Goal: Task Accomplishment & Management: Manage account settings

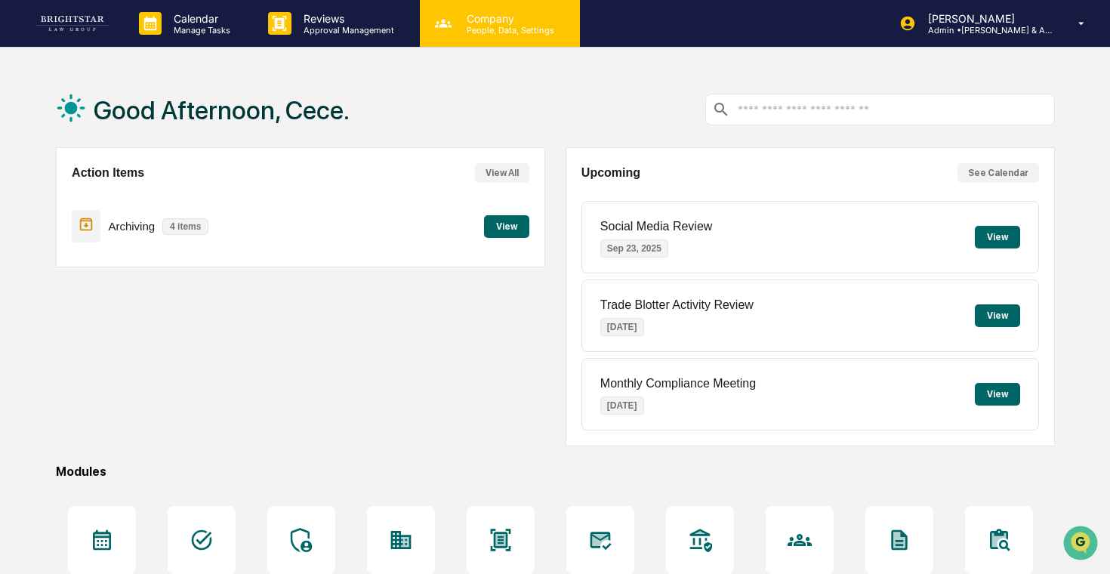
click at [469, 27] on p "People, Data, Settings" at bounding box center [508, 30] width 107 height 11
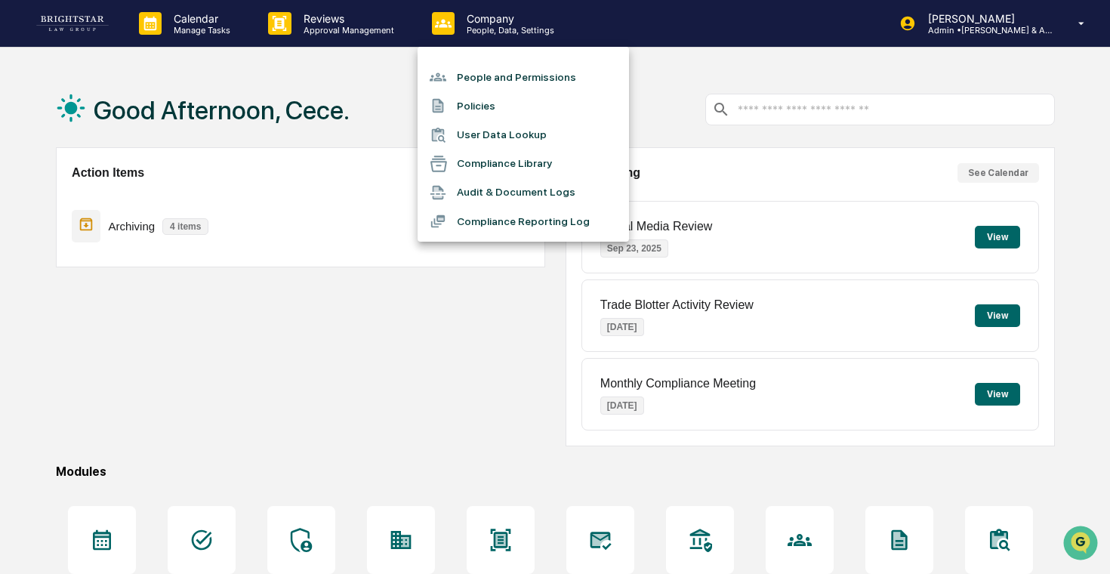
click at [502, 76] on li "People and Permissions" at bounding box center [523, 77] width 211 height 29
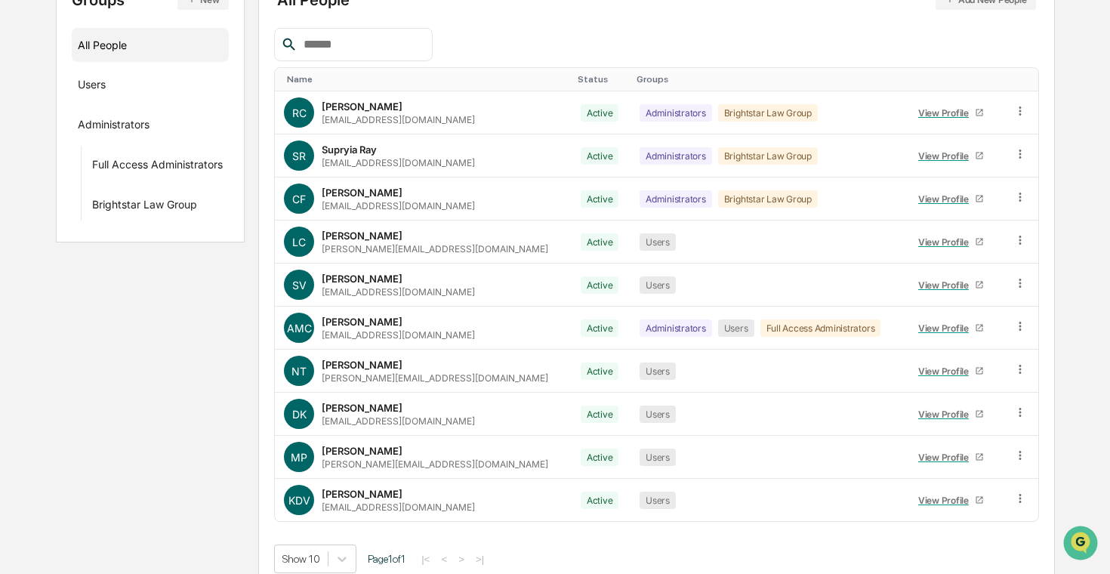
scroll to position [214, 0]
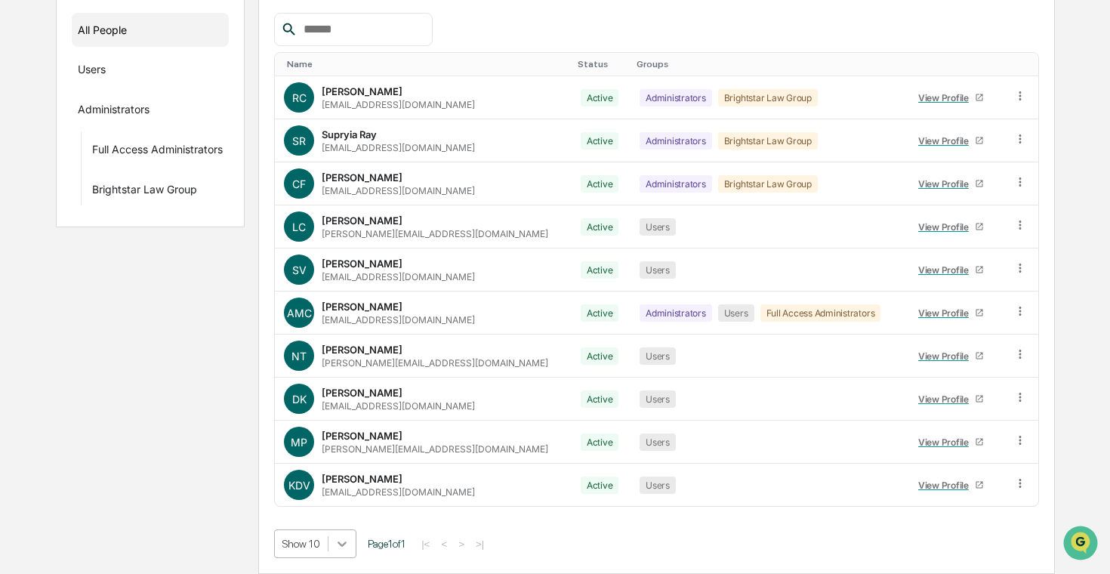
click at [341, 542] on body "Calendar Manage Tasks Reviews Approval Management Company People, Data, Setting…" at bounding box center [555, 179] width 1110 height 789
click at [421, 360] on html "Calendar Manage Tasks Reviews Approval Management Company People, Data, Setting…" at bounding box center [555, 73] width 1110 height 574
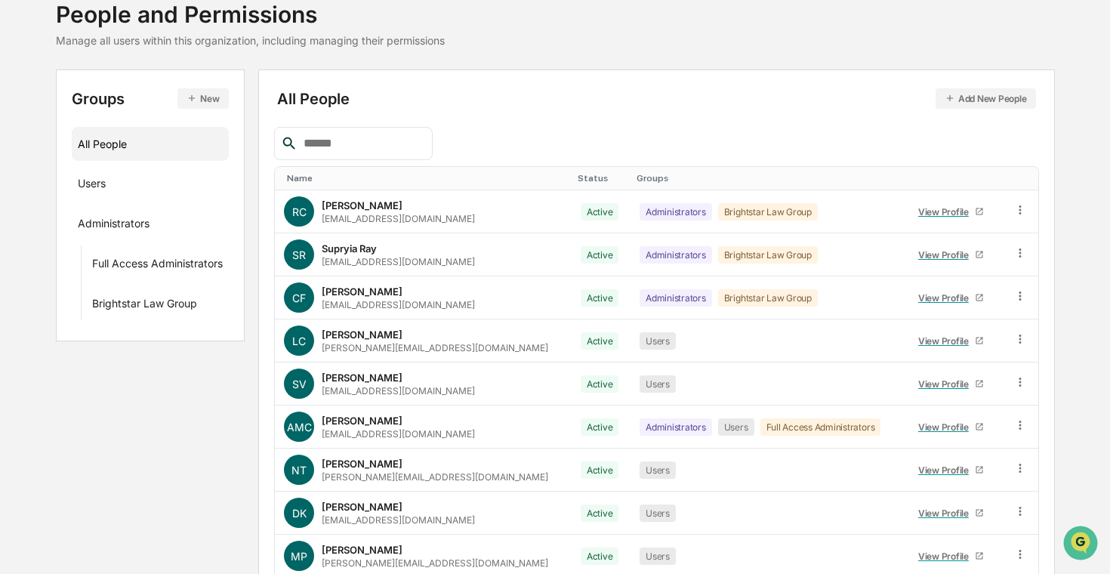
scroll to position [0, 0]
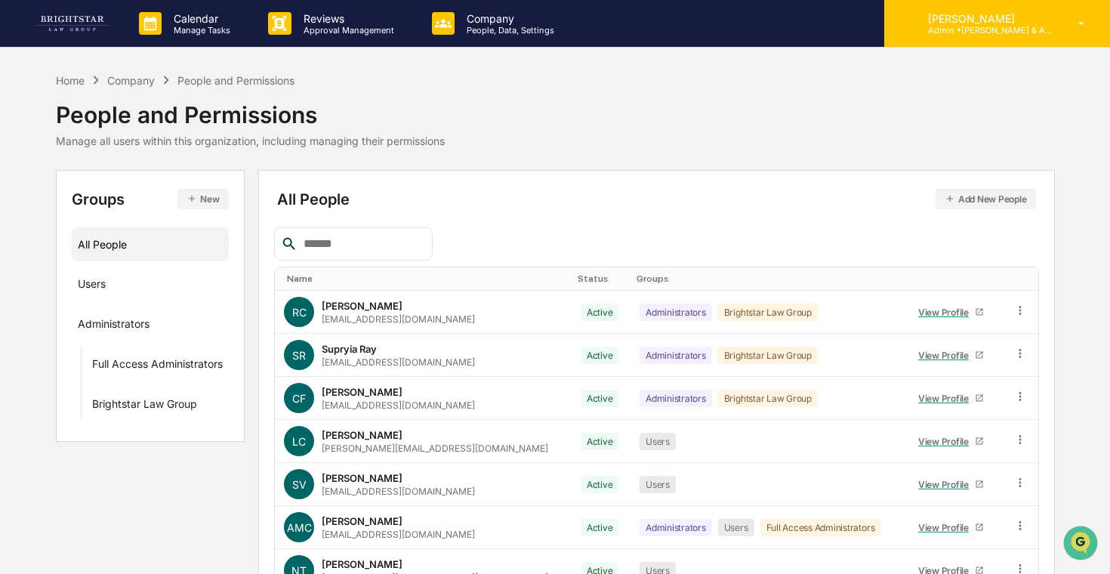
click at [968, 33] on p "Admin • [PERSON_NAME] & Associates" at bounding box center [986, 30] width 140 height 11
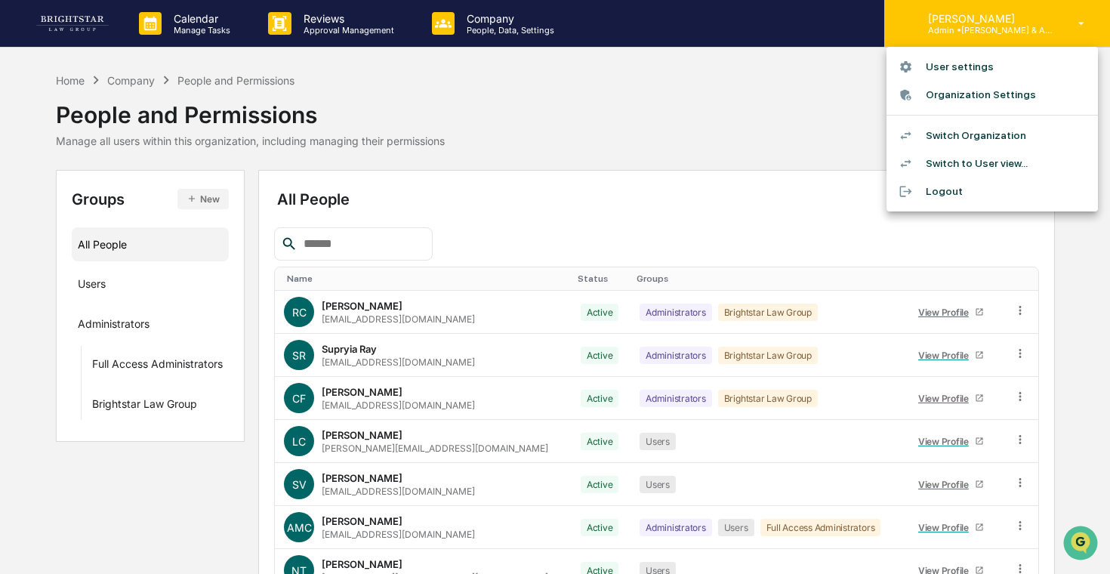
click at [968, 33] on div at bounding box center [555, 287] width 1110 height 574
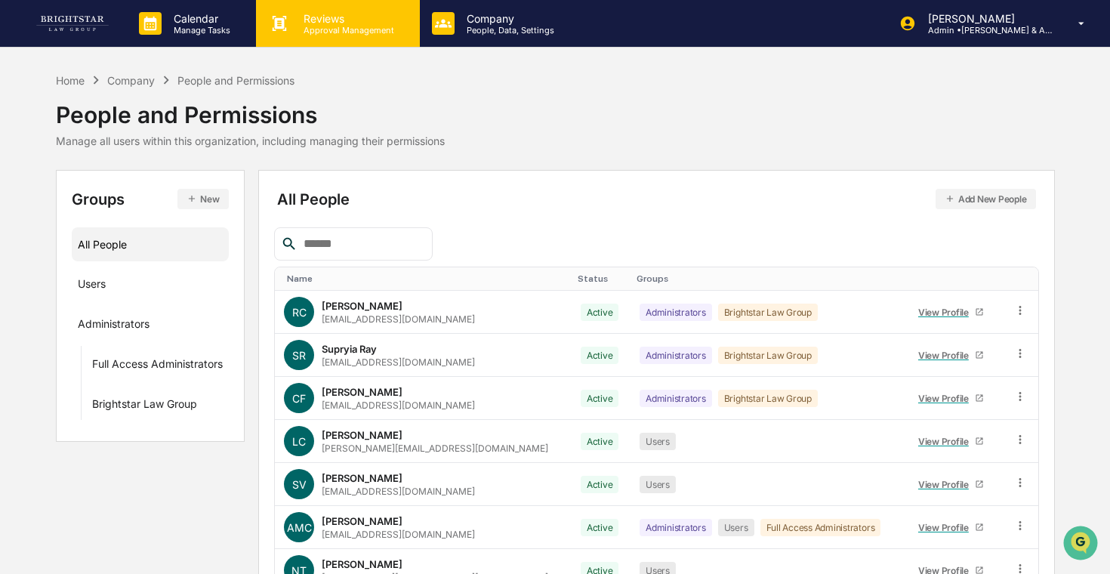
click at [293, 36] on div "Reviews Approval Management" at bounding box center [337, 23] width 163 height 47
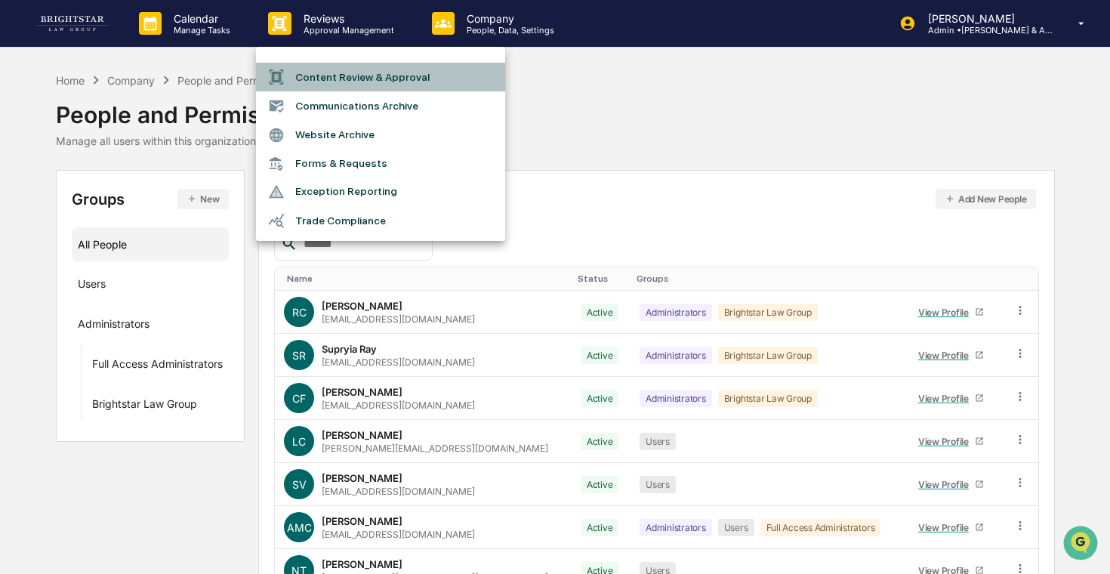
click at [334, 83] on li "Content Review & Approval" at bounding box center [380, 77] width 249 height 29
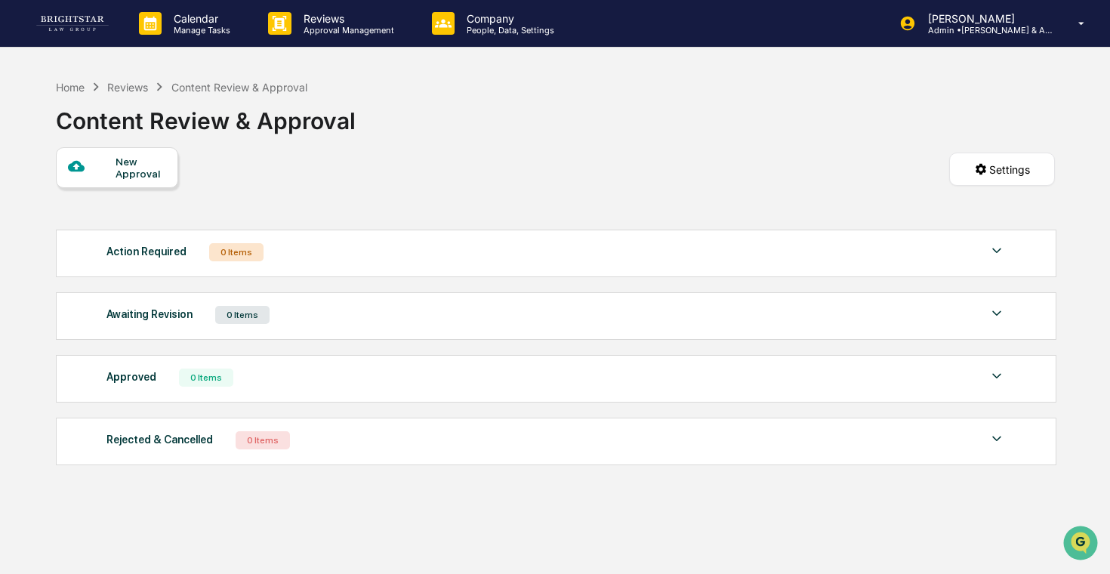
click at [378, 261] on div "Action Required 0 Items" at bounding box center [557, 252] width 900 height 21
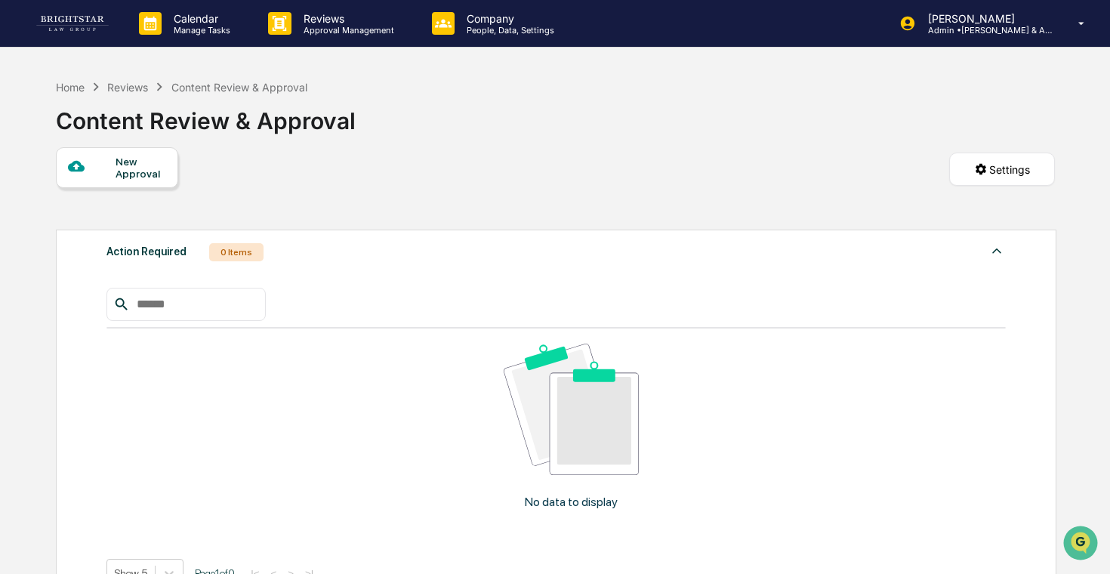
click at [379, 258] on div "Action Required 0 Items" at bounding box center [557, 252] width 900 height 21
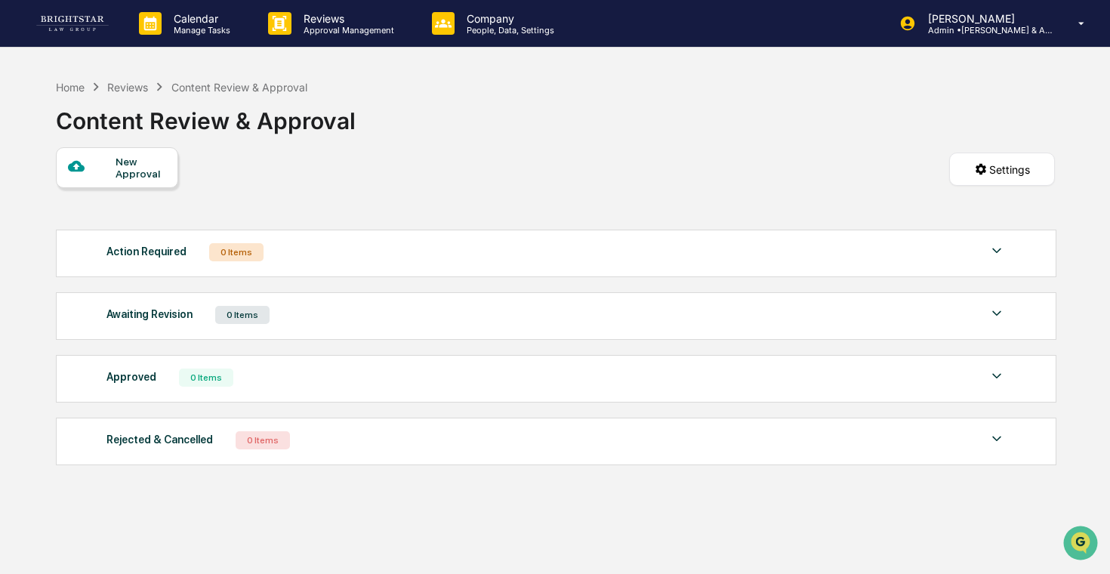
click at [139, 150] on div "New Approval" at bounding box center [117, 167] width 122 height 41
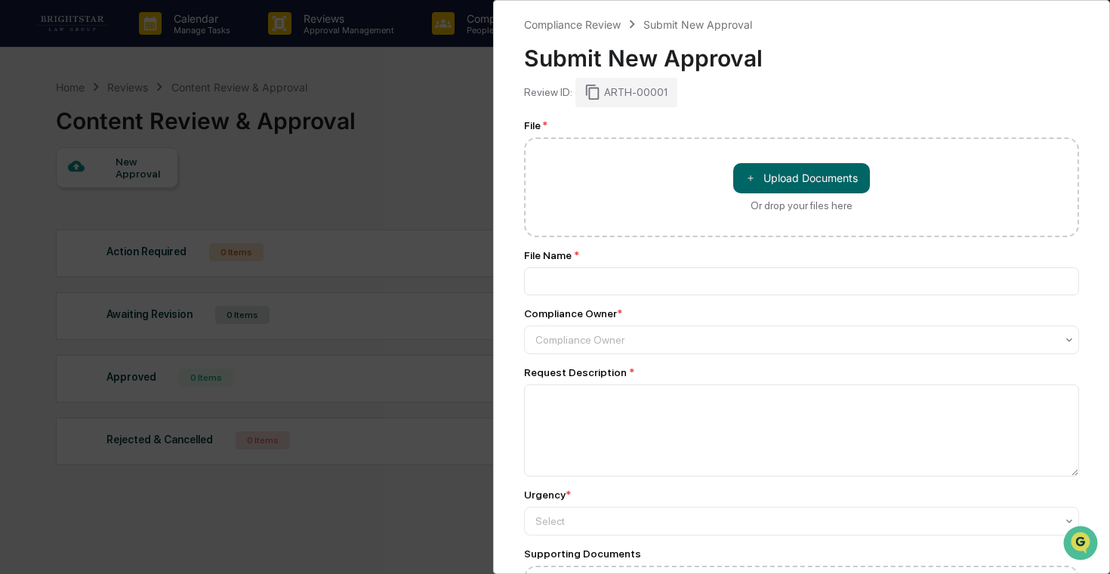
click at [394, 175] on div "Compliance Review Submit New Approval Submit New Approval Review ID: ARTH-00001…" at bounding box center [555, 287] width 1110 height 574
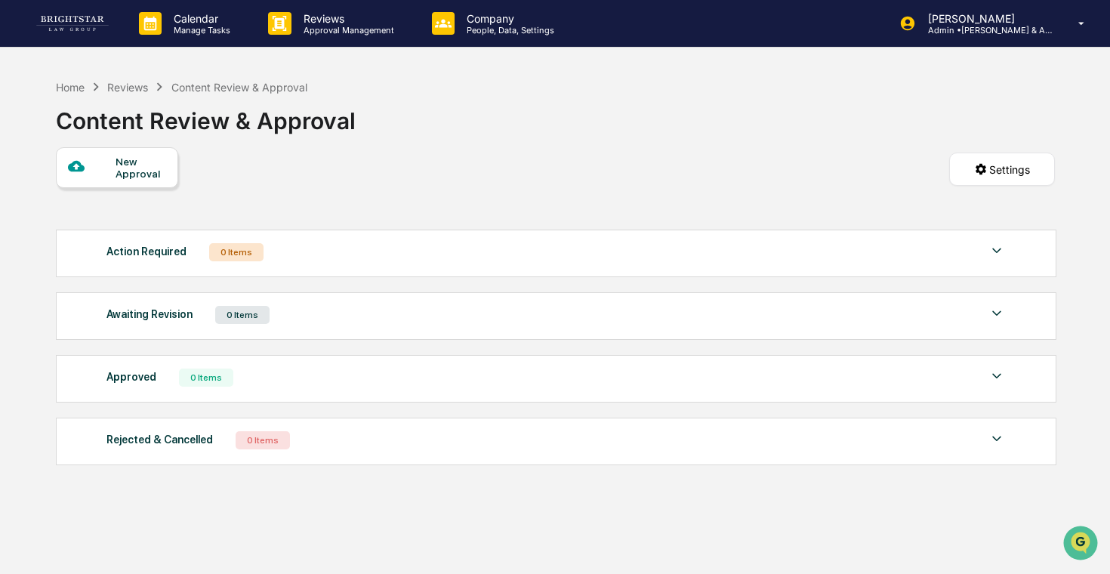
click at [166, 173] on div "New Approval" at bounding box center [117, 167] width 122 height 41
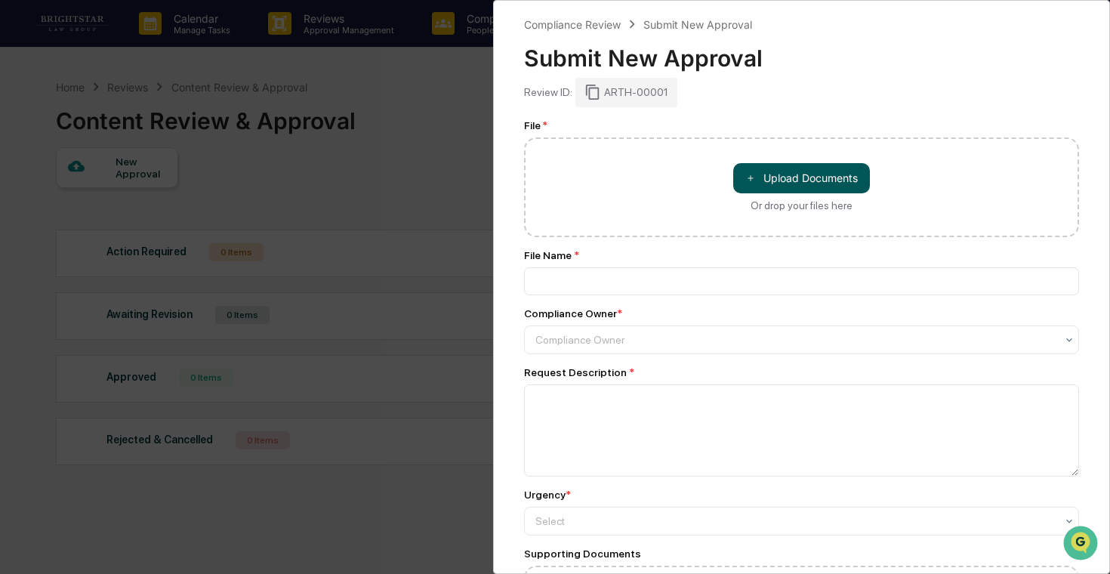
click at [823, 171] on button "＋ Upload Documents" at bounding box center [801, 178] width 137 height 30
type input "**********"
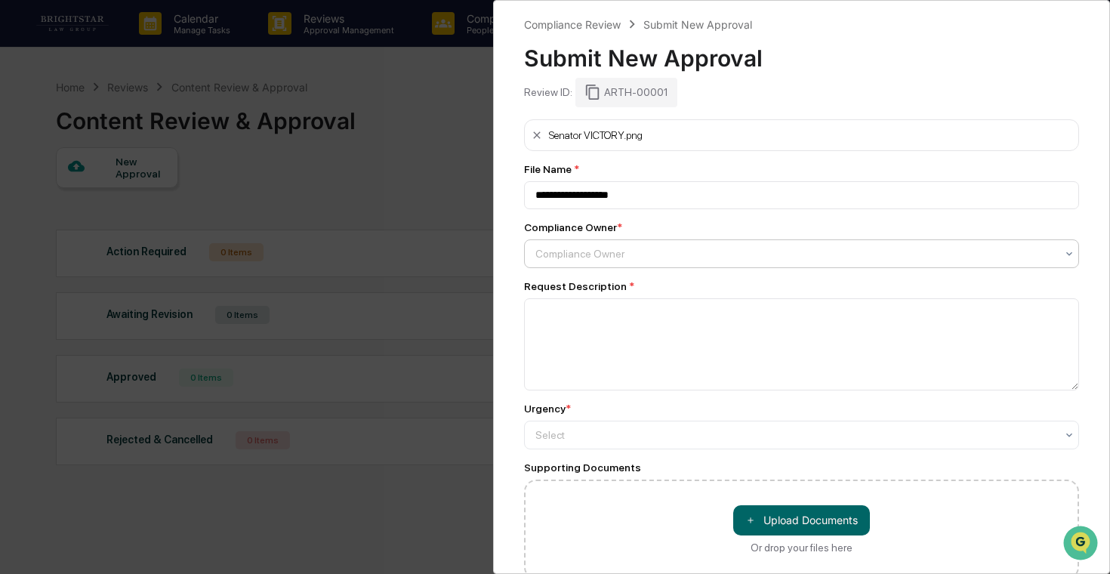
click at [730, 251] on div at bounding box center [796, 253] width 520 height 15
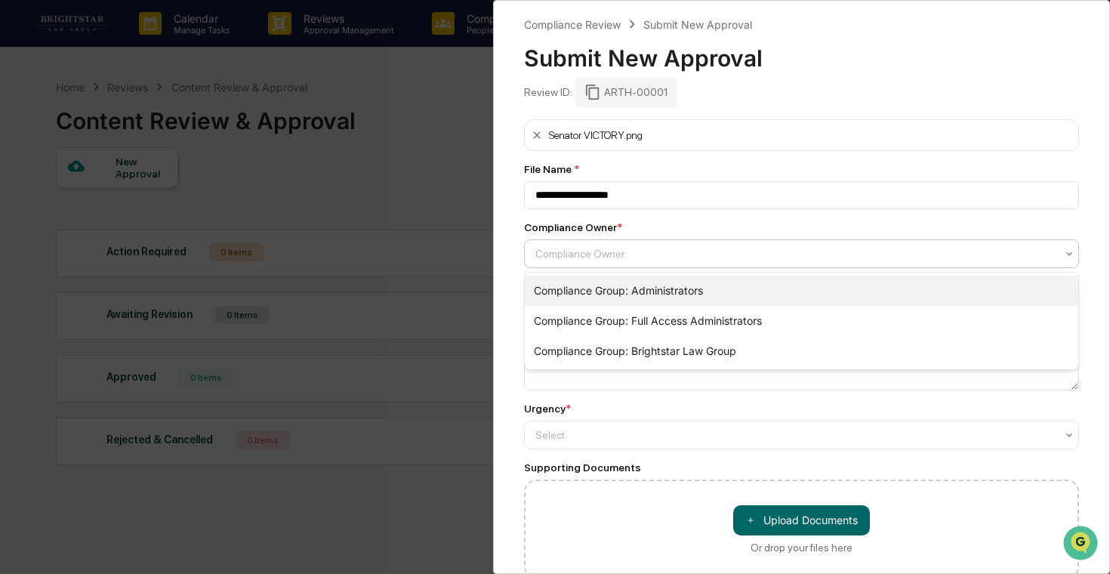
click at [708, 289] on div "Compliance Group: Administrators" at bounding box center [802, 291] width 554 height 30
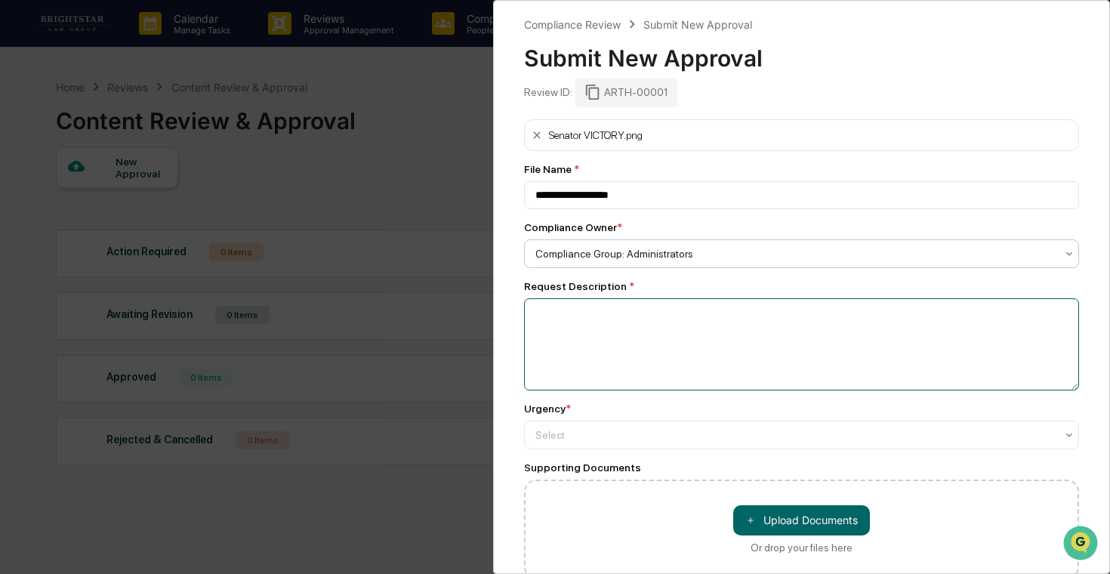
click at [709, 319] on textarea at bounding box center [801, 344] width 555 height 92
click at [736, 259] on div at bounding box center [796, 253] width 520 height 15
click at [736, 258] on div at bounding box center [796, 253] width 520 height 15
click at [709, 317] on textarea at bounding box center [801, 344] width 555 height 92
type textarea "**********"
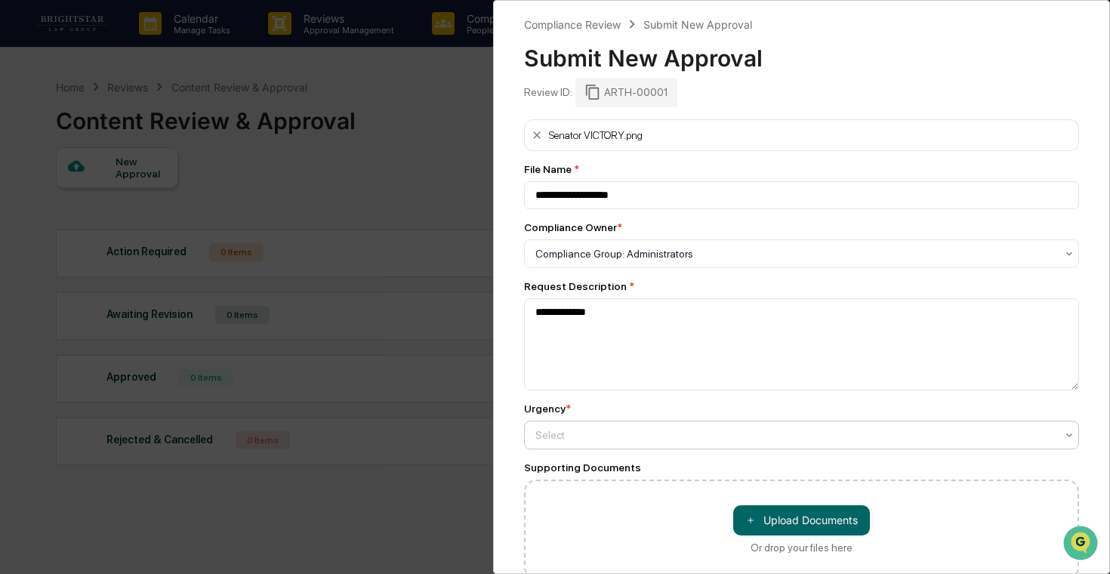
click at [688, 443] on div at bounding box center [796, 435] width 520 height 15
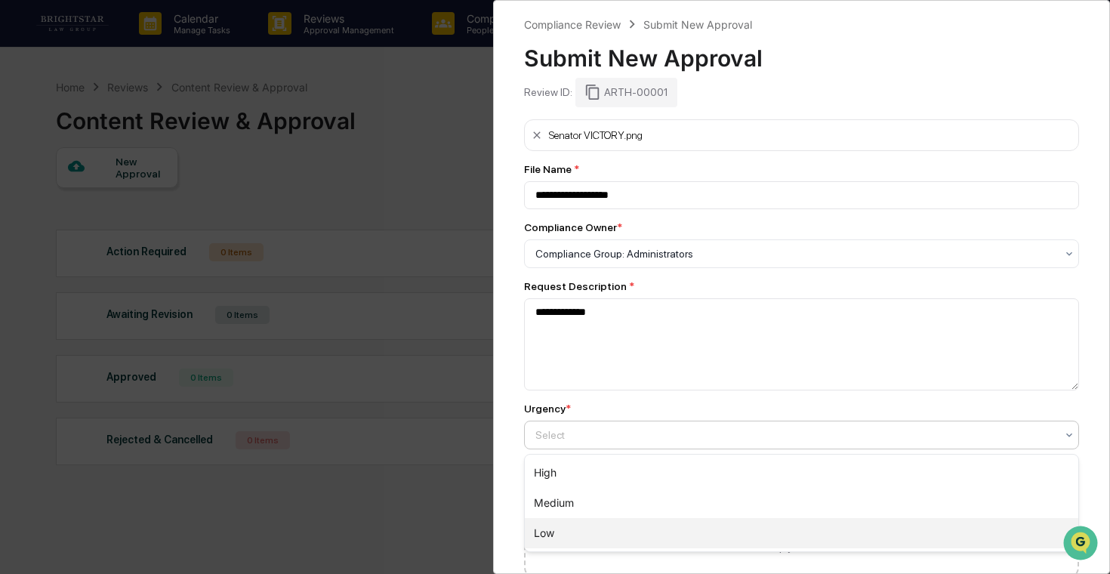
click at [632, 520] on div "Low" at bounding box center [802, 533] width 554 height 30
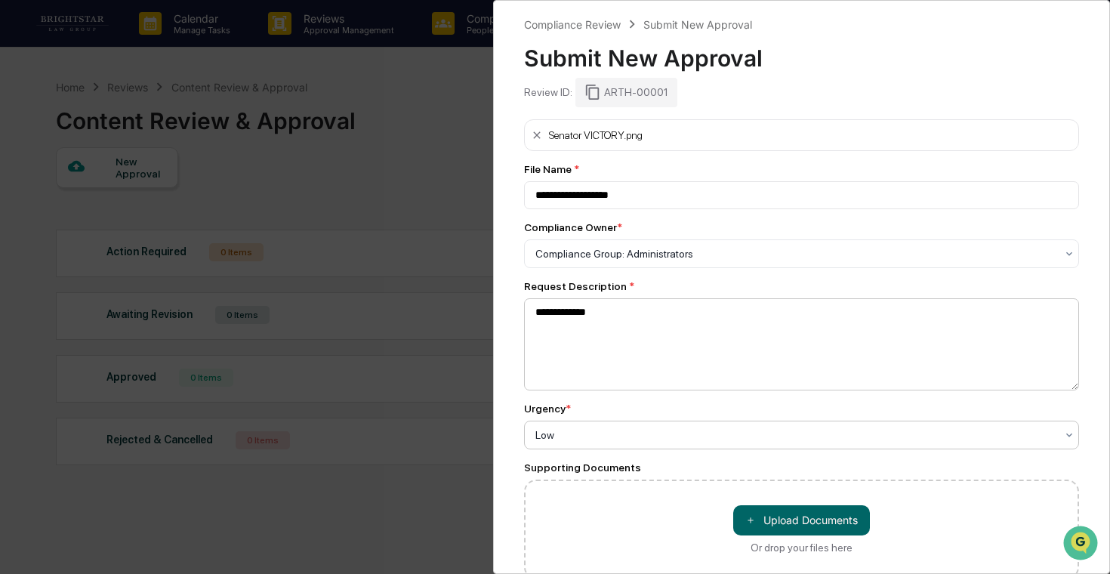
scroll to position [73, 0]
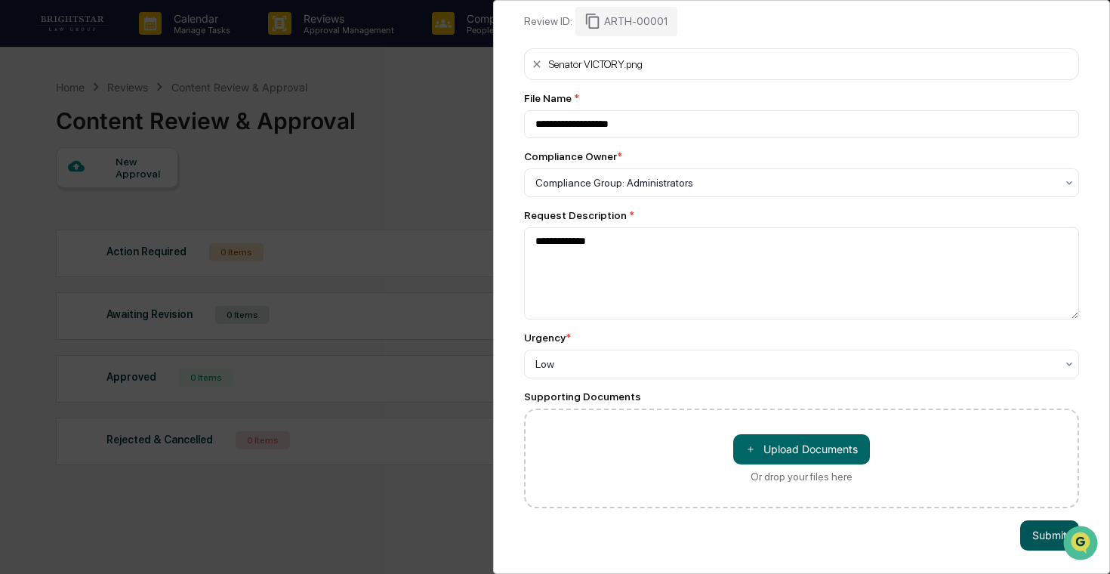
click at [1032, 538] on button "Submit" at bounding box center [1049, 535] width 59 height 30
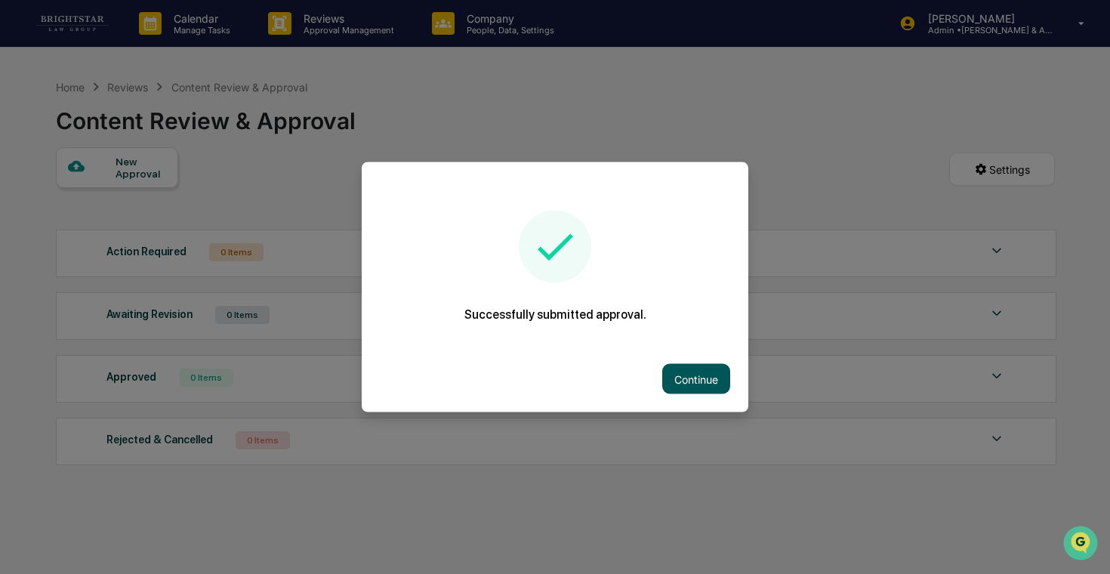
click at [714, 375] on button "Continue" at bounding box center [696, 379] width 68 height 30
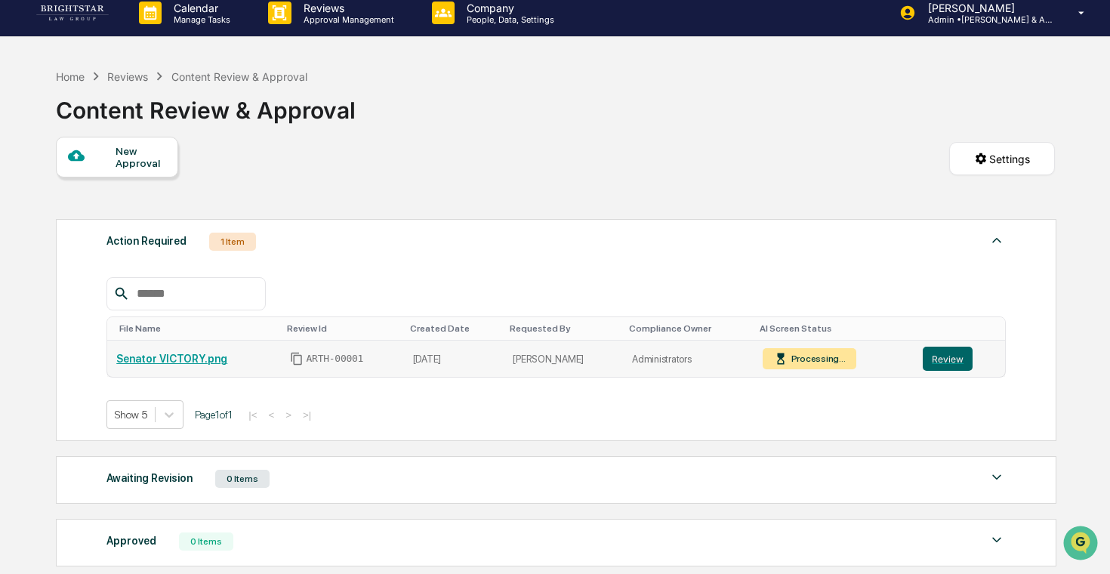
scroll to position [13, 0]
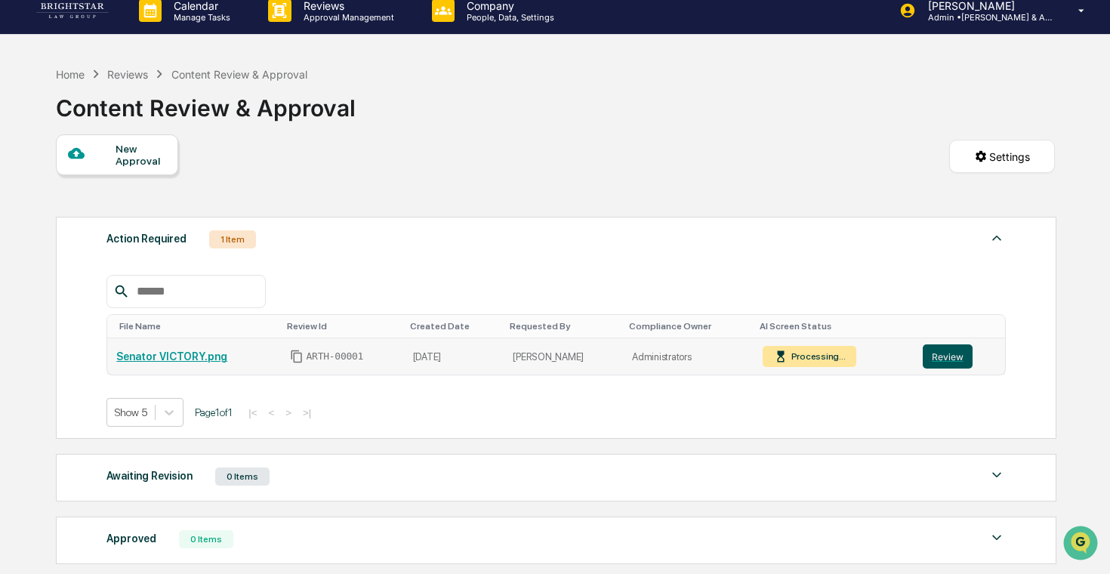
click at [943, 359] on button "Review" at bounding box center [948, 356] width 50 height 24
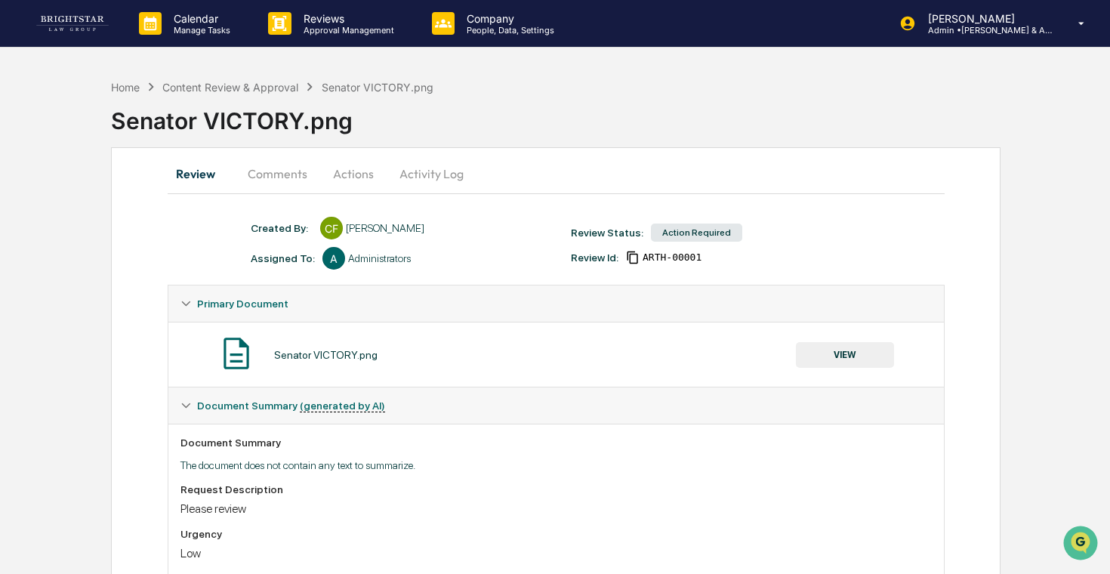
click at [354, 181] on button "Actions" at bounding box center [354, 174] width 68 height 36
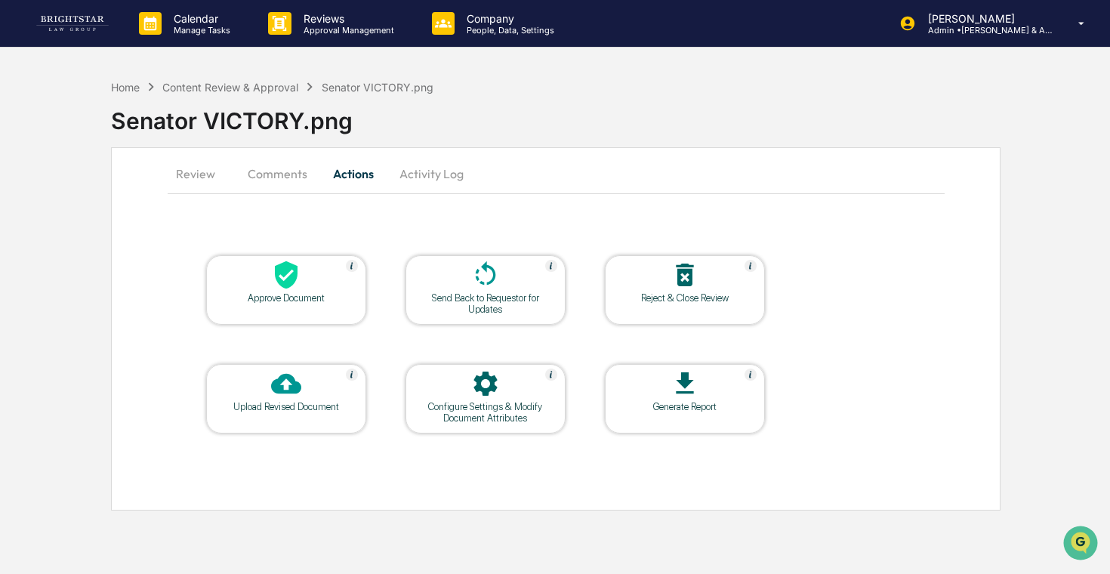
click at [668, 294] on div "Reject & Close Review" at bounding box center [685, 297] width 136 height 11
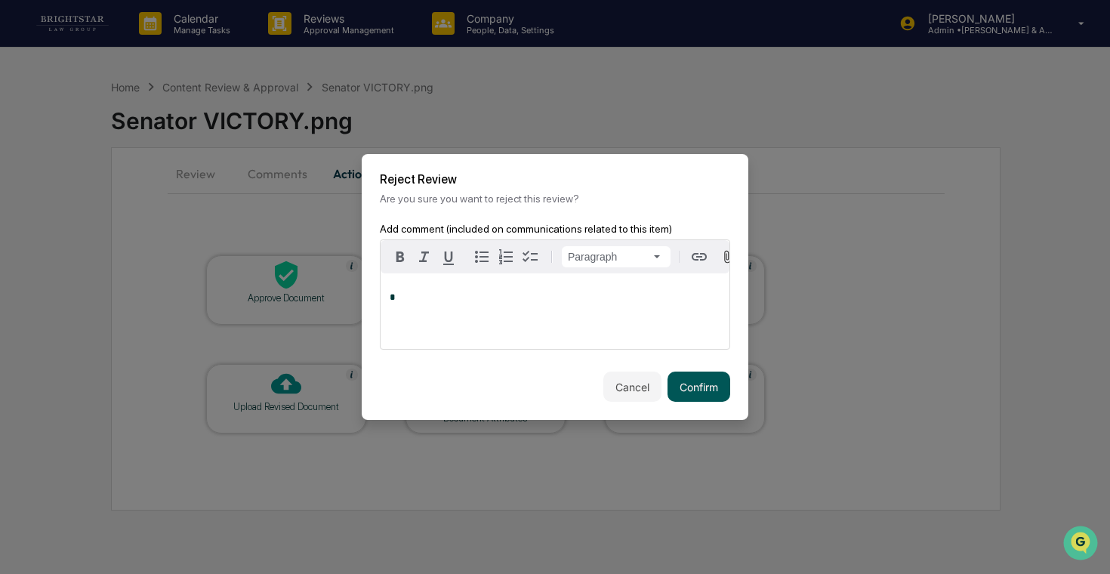
click at [693, 392] on button "Confirm" at bounding box center [699, 387] width 63 height 30
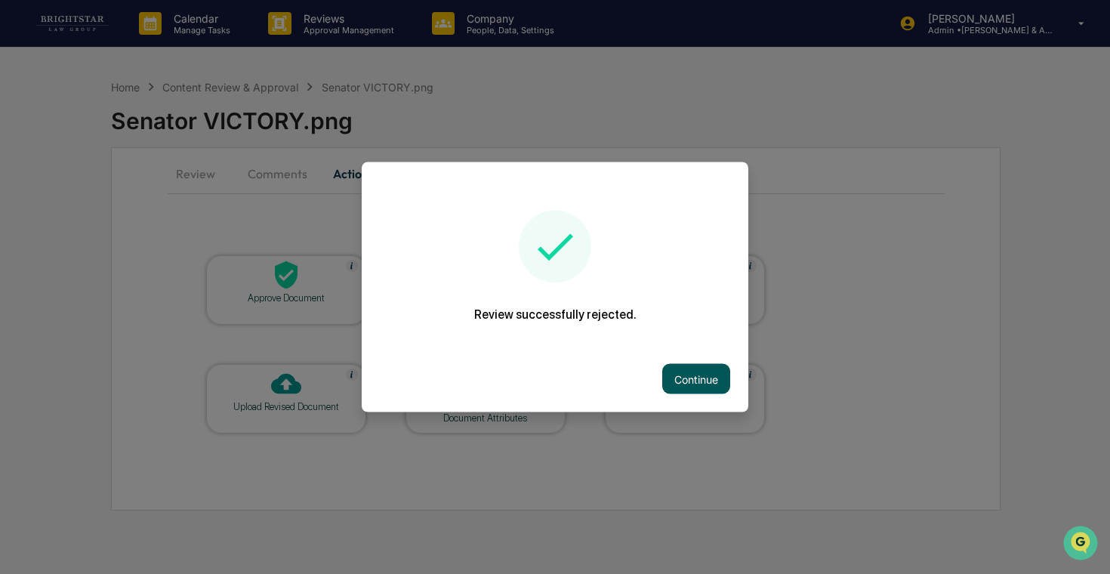
click at [681, 375] on button "Continue" at bounding box center [696, 379] width 68 height 30
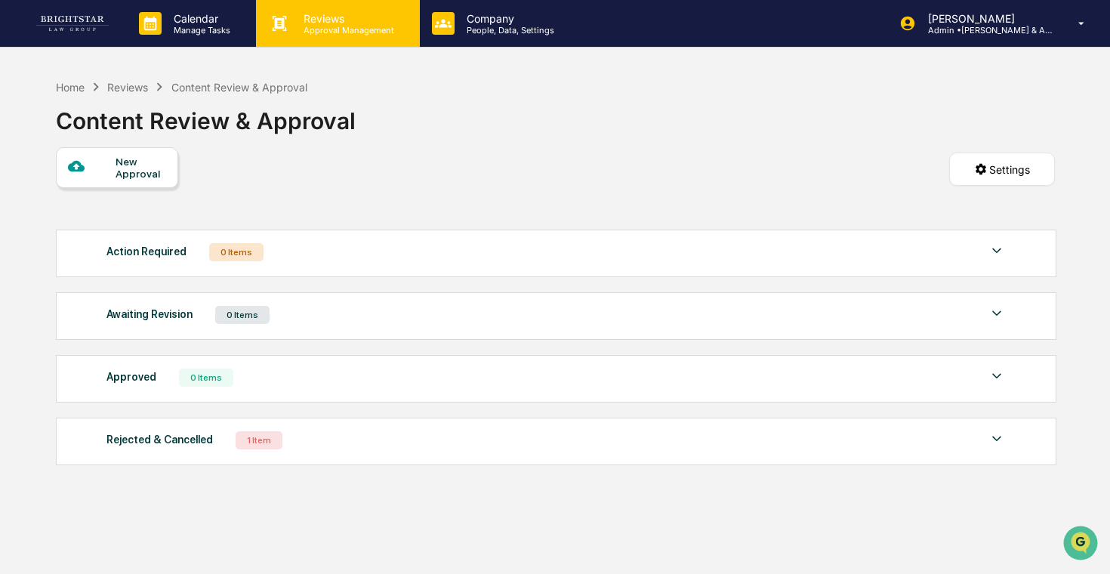
click at [326, 28] on p "Approval Management" at bounding box center [347, 30] width 110 height 11
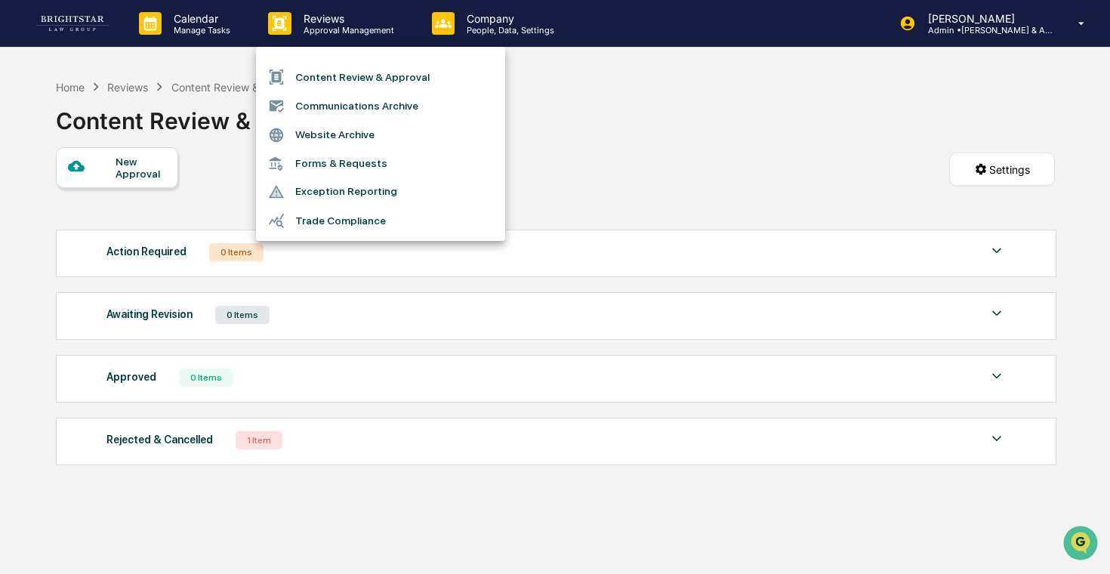
click at [316, 324] on div at bounding box center [555, 287] width 1110 height 574
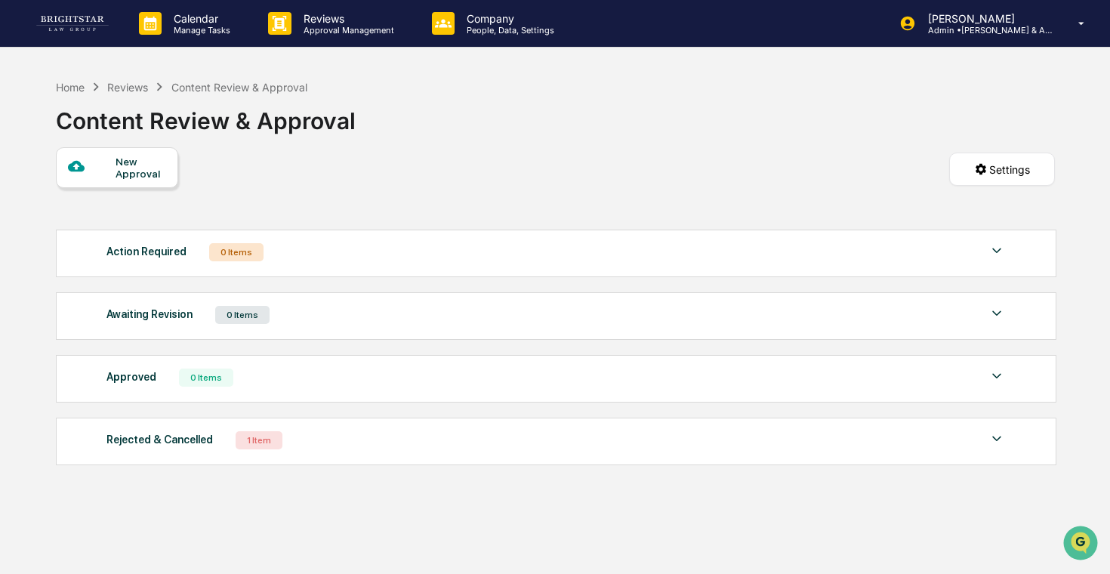
click at [352, 445] on div "Rejected & Cancelled 1 Item" at bounding box center [557, 440] width 900 height 21
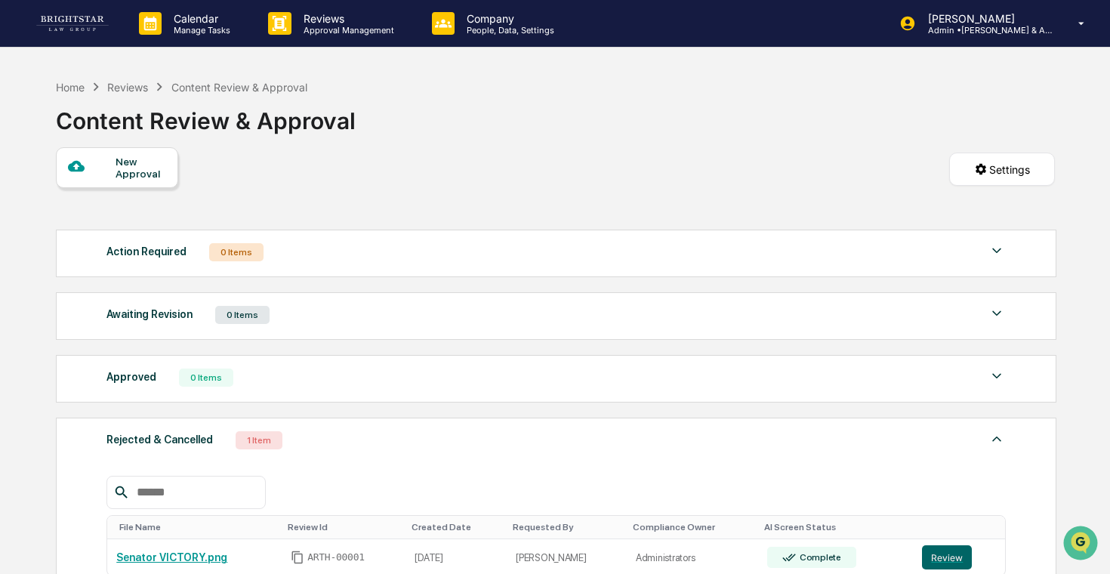
click at [352, 444] on div "Rejected & Cancelled 1 Item" at bounding box center [557, 440] width 900 height 21
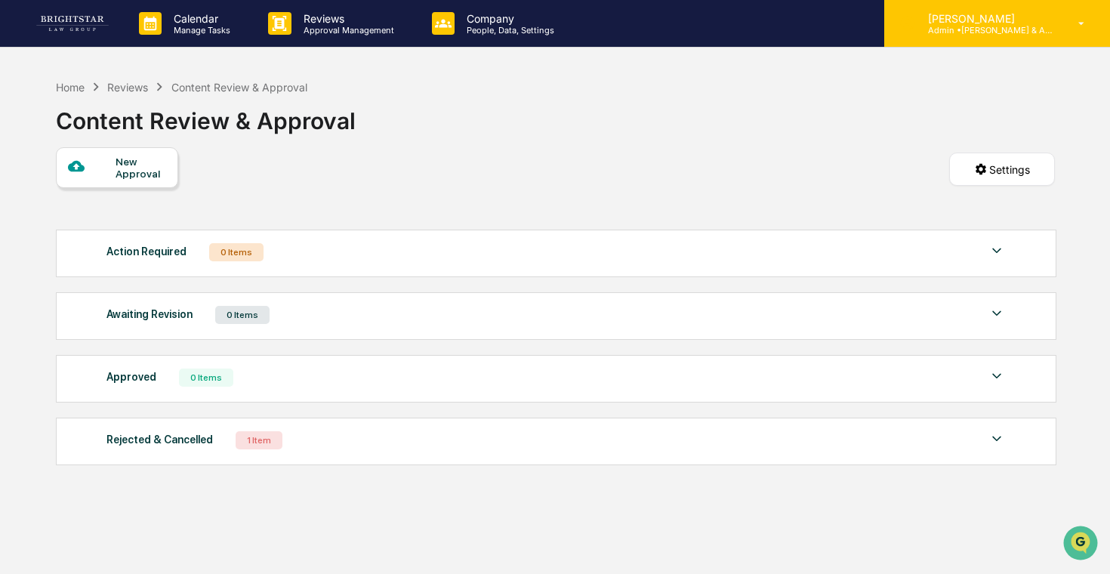
click at [1014, 36] on div "Cece Ferraez Admin • Arthur M. Cohen & Associates" at bounding box center [998, 23] width 226 height 47
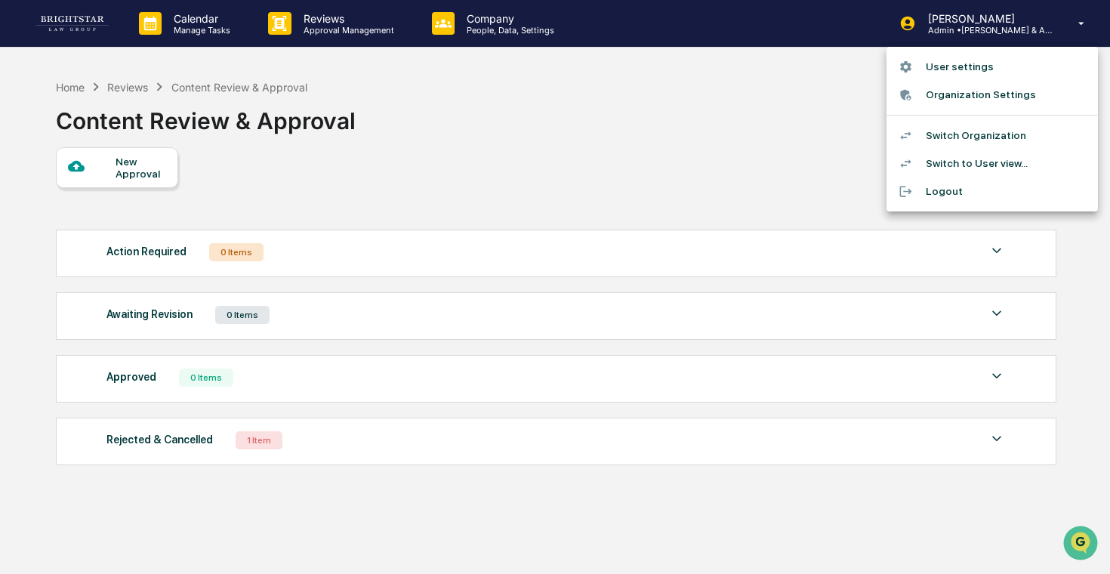
click at [600, 36] on div at bounding box center [555, 287] width 1110 height 574
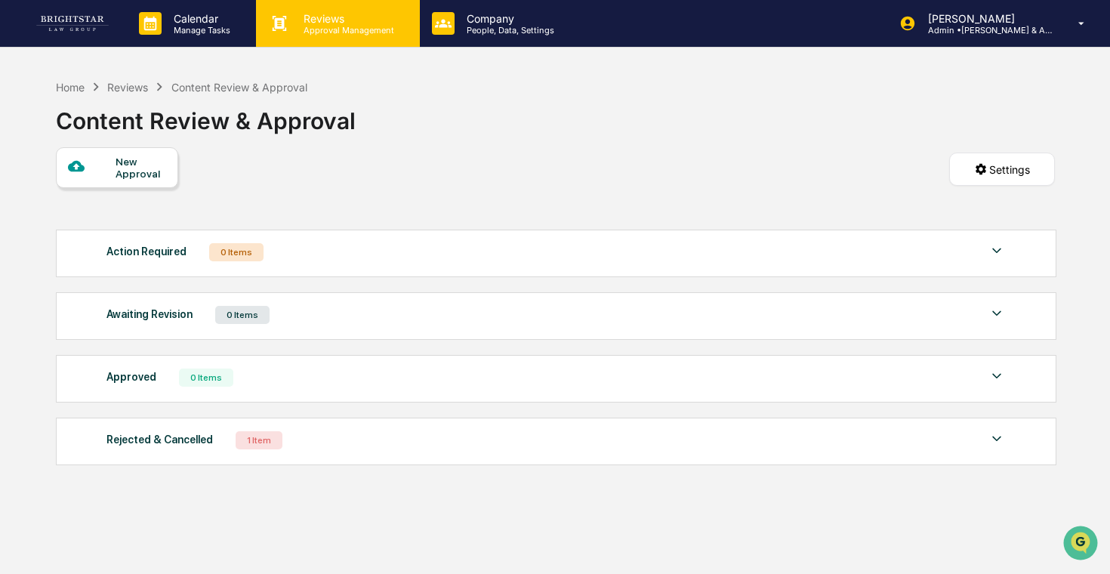
click at [336, 41] on div "Reviews Approval Management" at bounding box center [337, 23] width 163 height 47
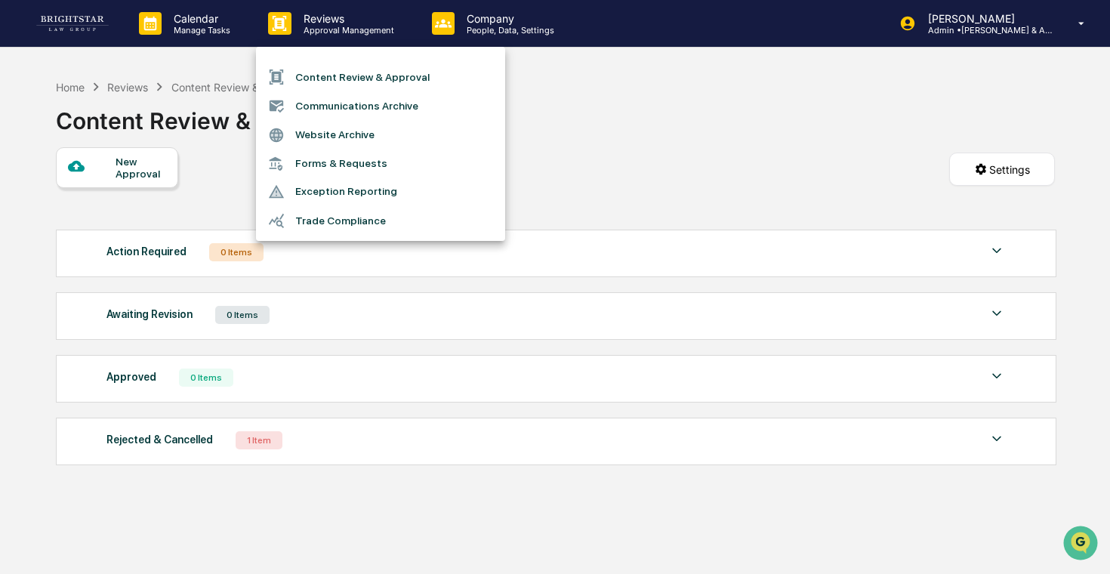
click at [347, 112] on li "Communications Archive" at bounding box center [380, 105] width 249 height 29
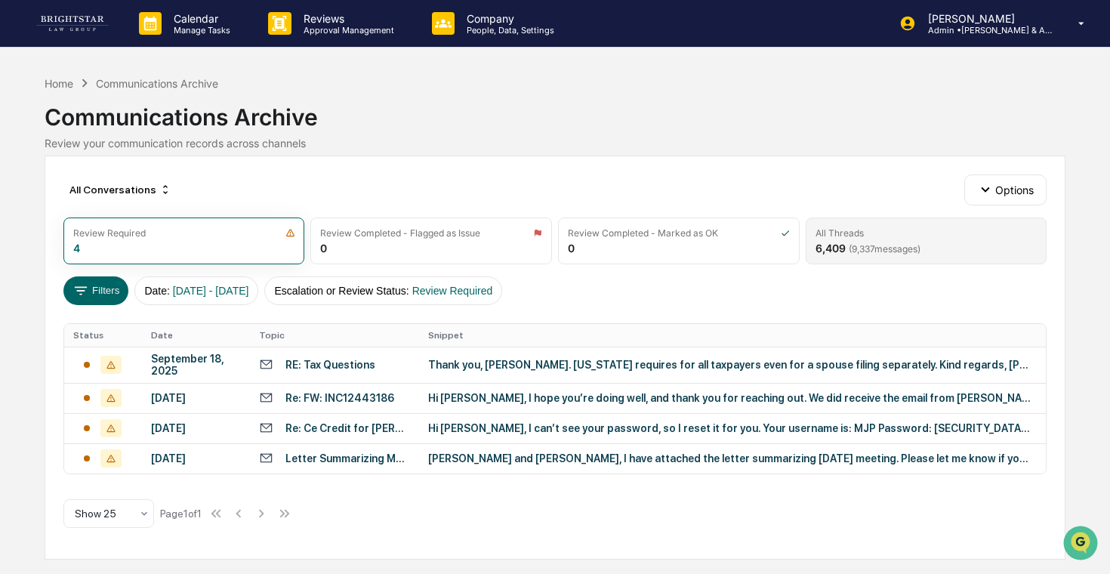
click at [851, 237] on div "All Threads" at bounding box center [840, 232] width 48 height 11
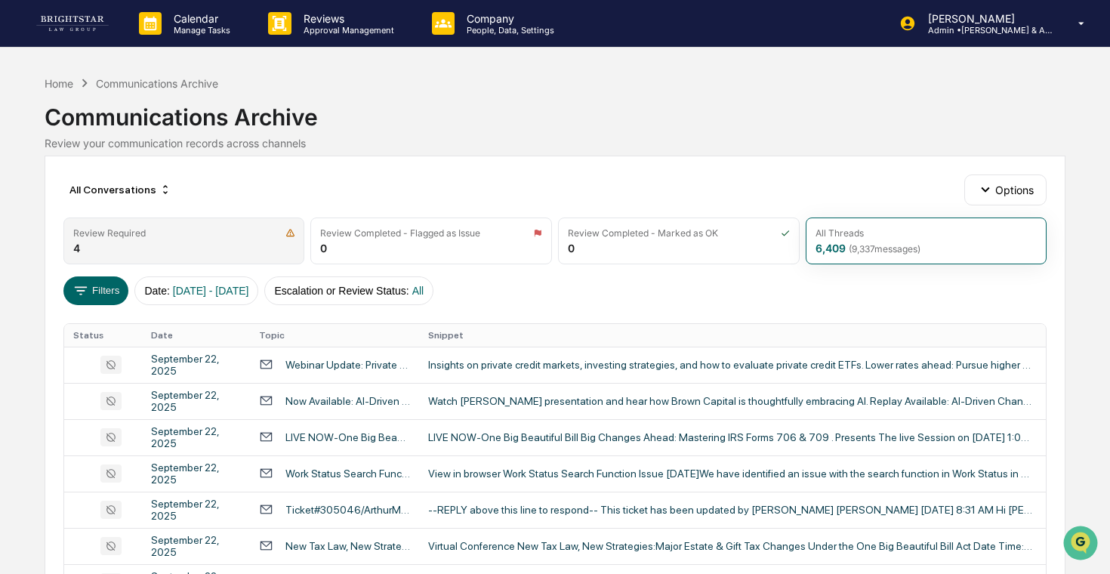
click at [250, 248] on div "Review Required 4" at bounding box center [184, 241] width 242 height 47
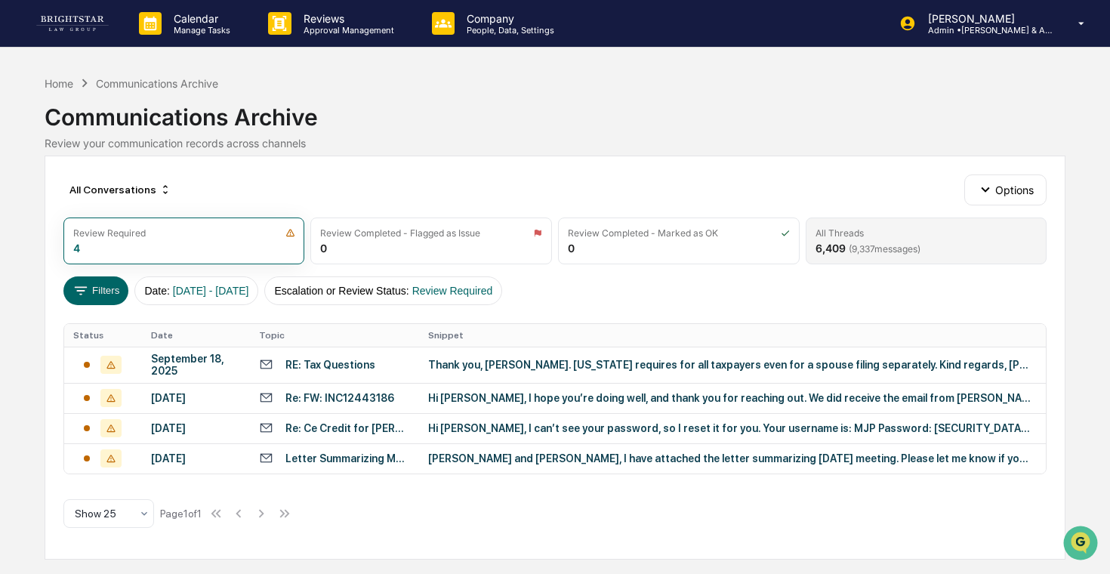
click at [860, 245] on span "( 9,337 messages)" at bounding box center [885, 248] width 72 height 11
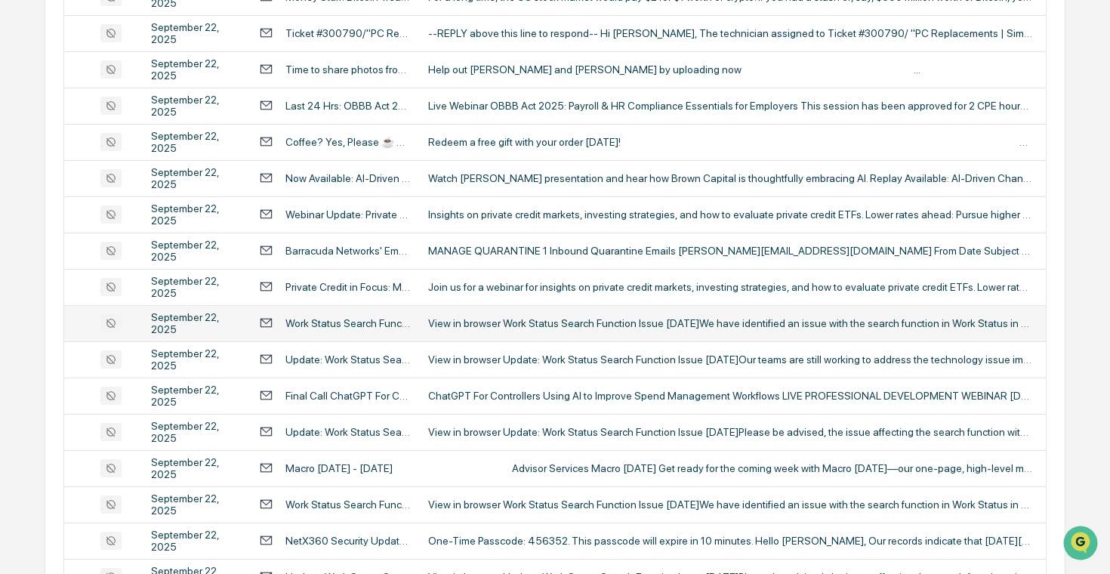
scroll to position [783, 0]
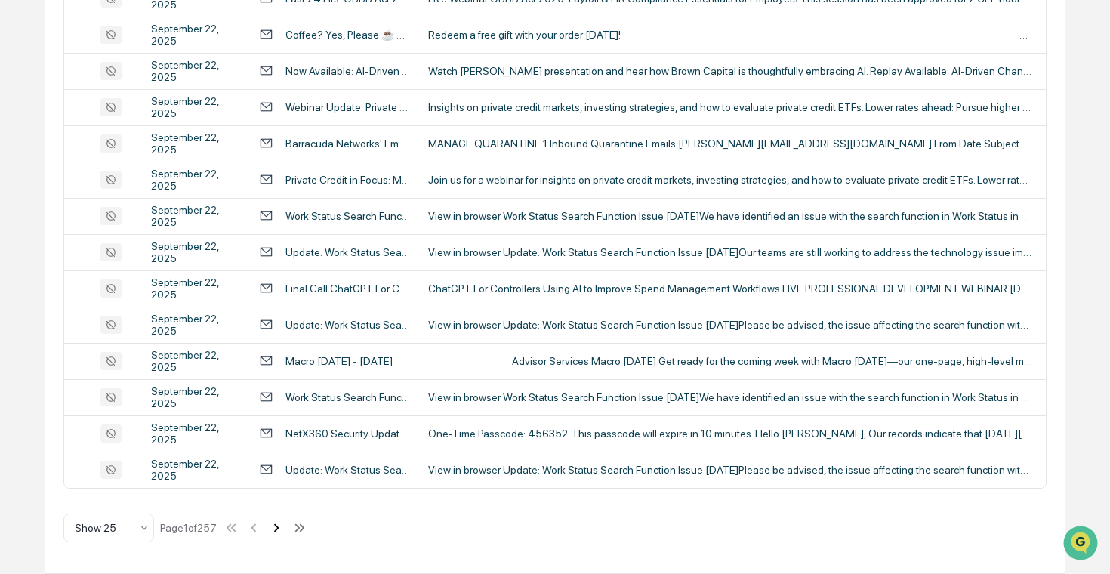
click at [282, 529] on icon at bounding box center [276, 528] width 17 height 17
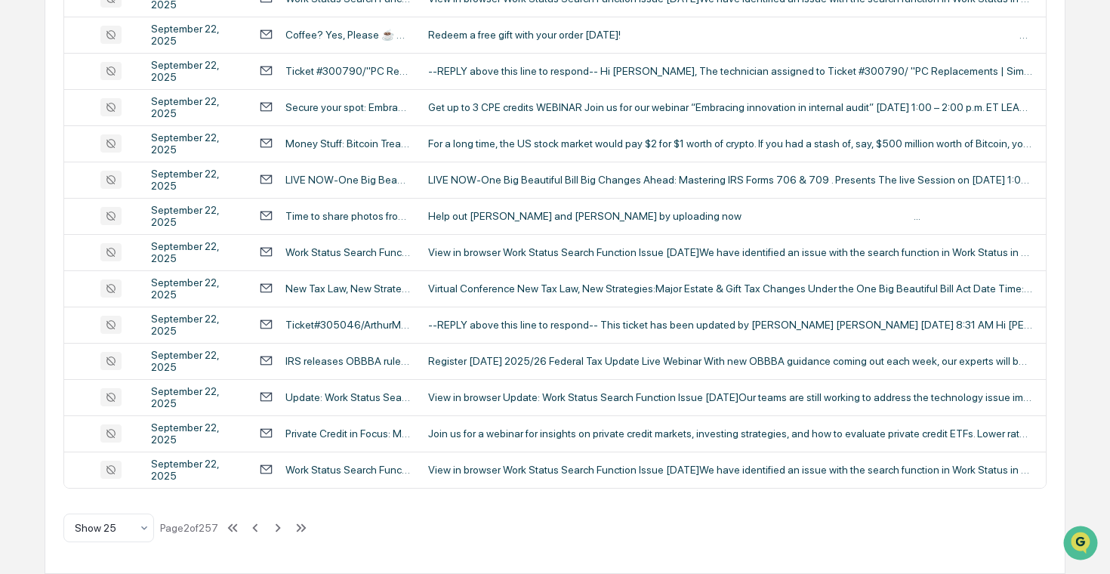
scroll to position [0, 0]
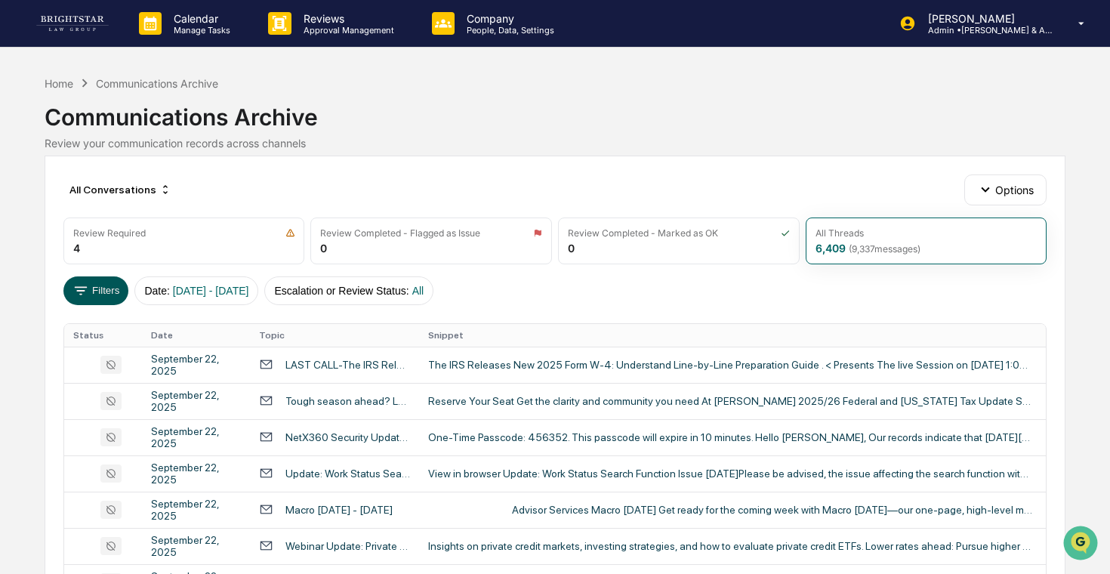
click at [102, 296] on button "Filters" at bounding box center [96, 290] width 66 height 29
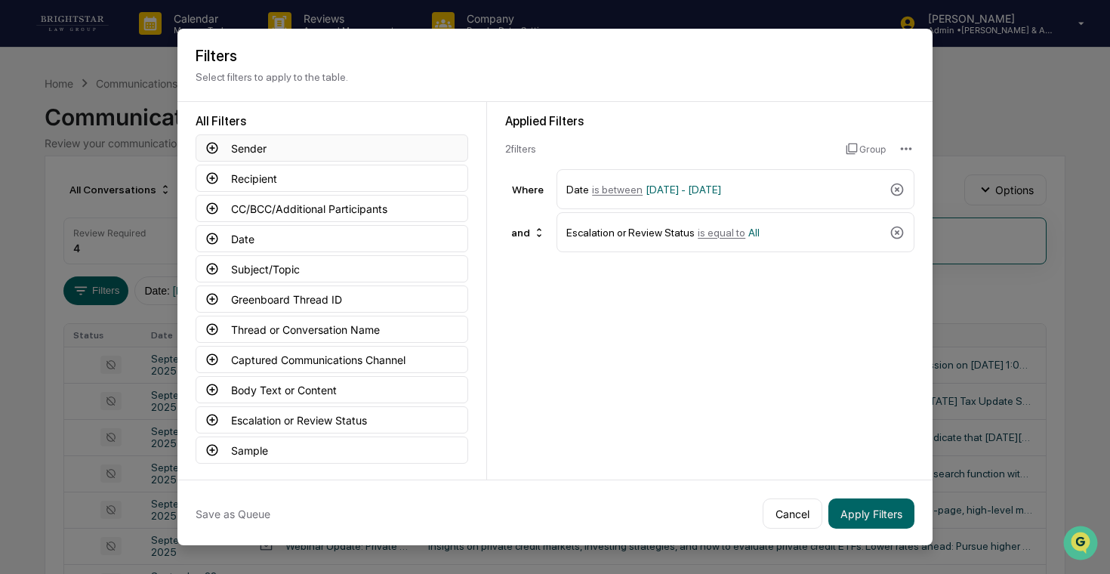
click at [270, 151] on button "Sender" at bounding box center [332, 147] width 273 height 27
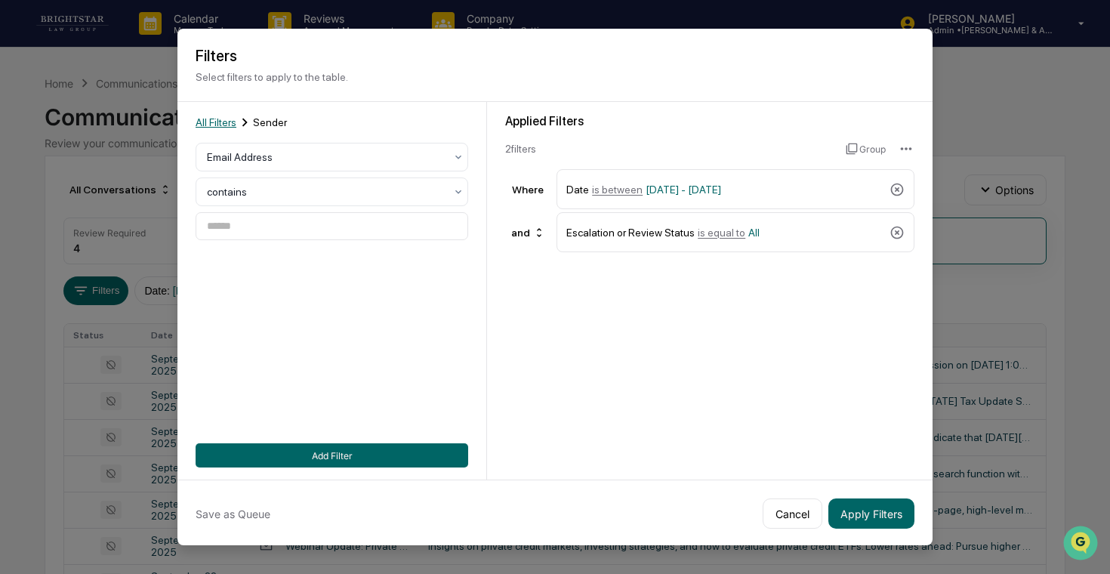
click at [218, 120] on span "All Filters" at bounding box center [216, 122] width 41 height 12
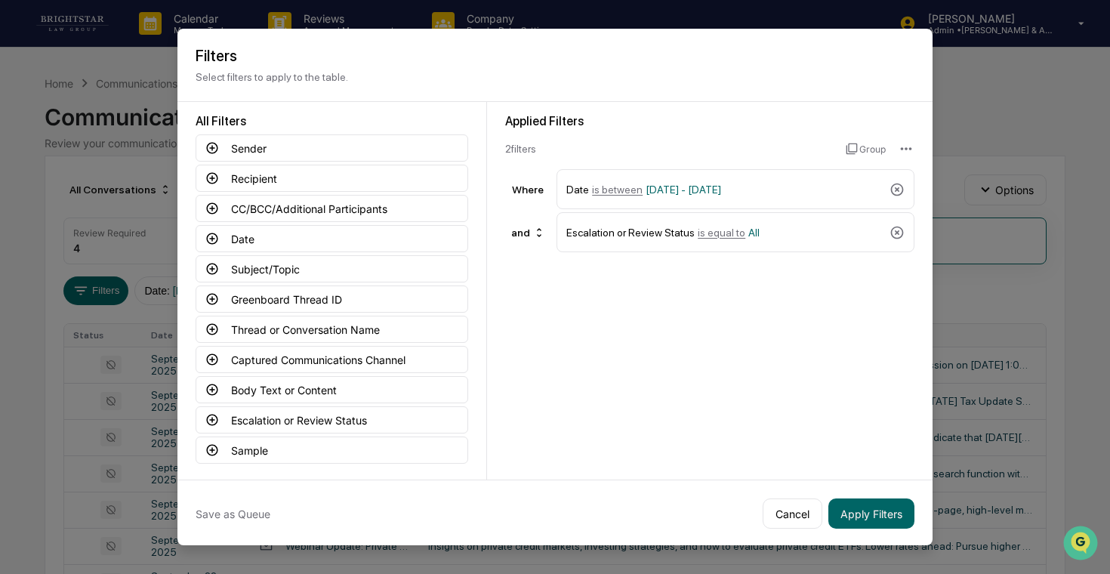
scroll to position [2, 0]
click at [342, 384] on button "Body Text or Content" at bounding box center [332, 388] width 273 height 27
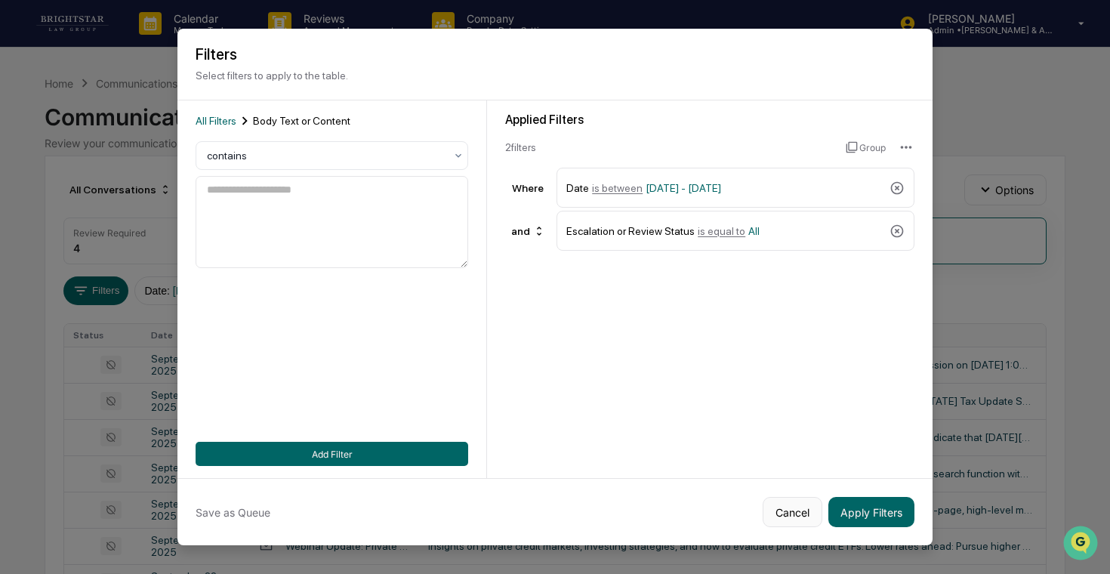
click at [810, 510] on button "Cancel" at bounding box center [793, 512] width 60 height 30
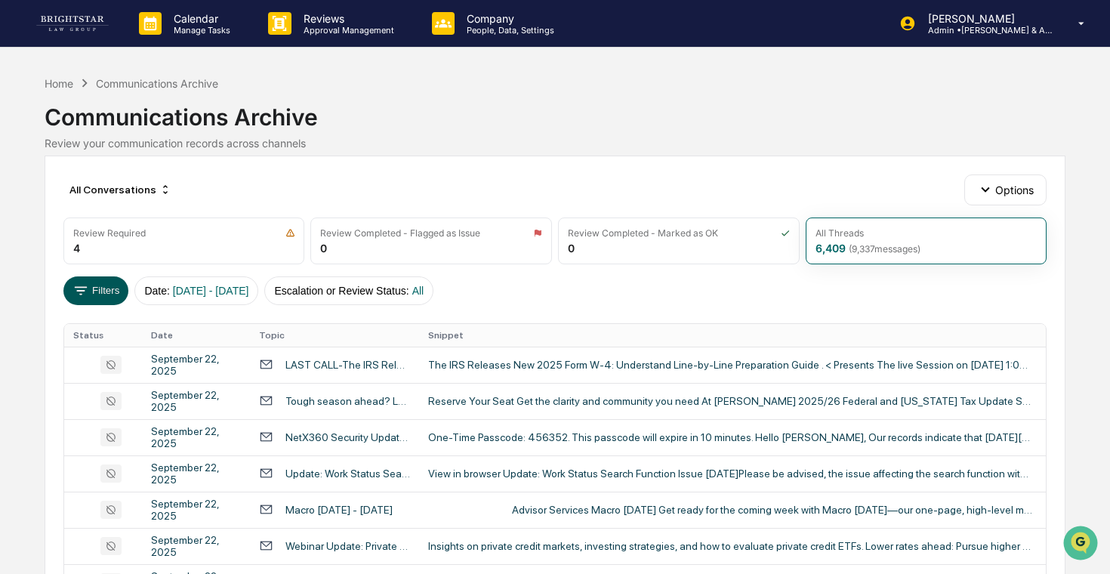
click at [70, 291] on button "Filters" at bounding box center [96, 290] width 66 height 29
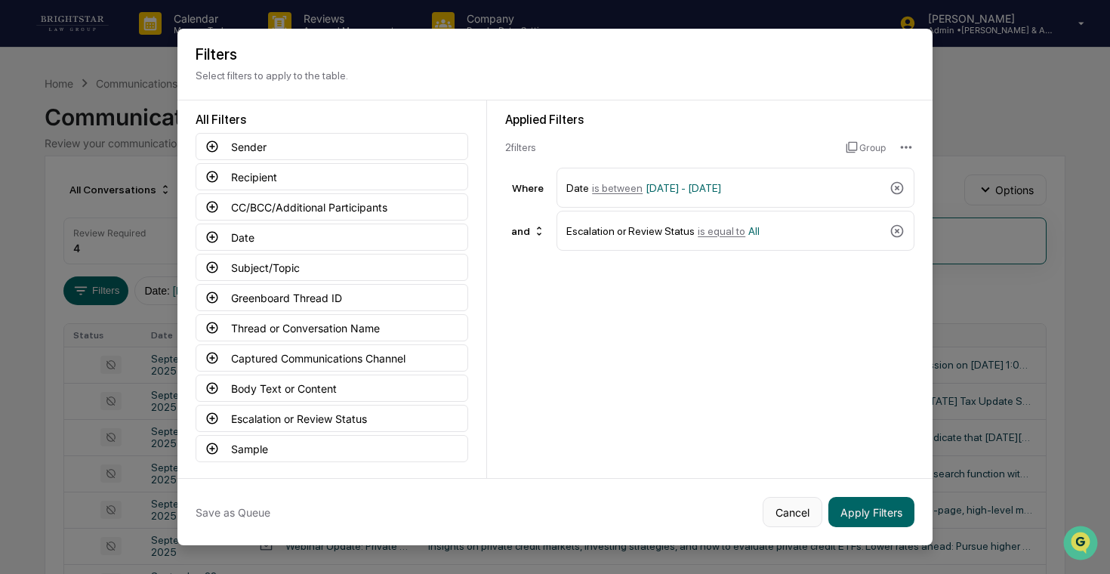
click at [789, 511] on button "Cancel" at bounding box center [793, 512] width 60 height 30
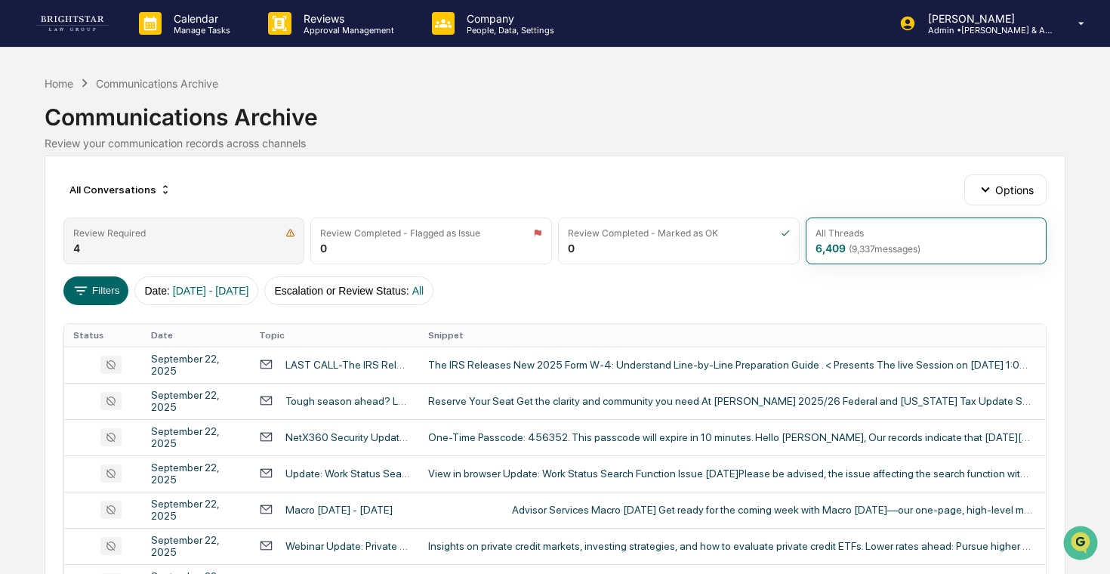
click at [174, 233] on div "Review Required" at bounding box center [184, 232] width 222 height 11
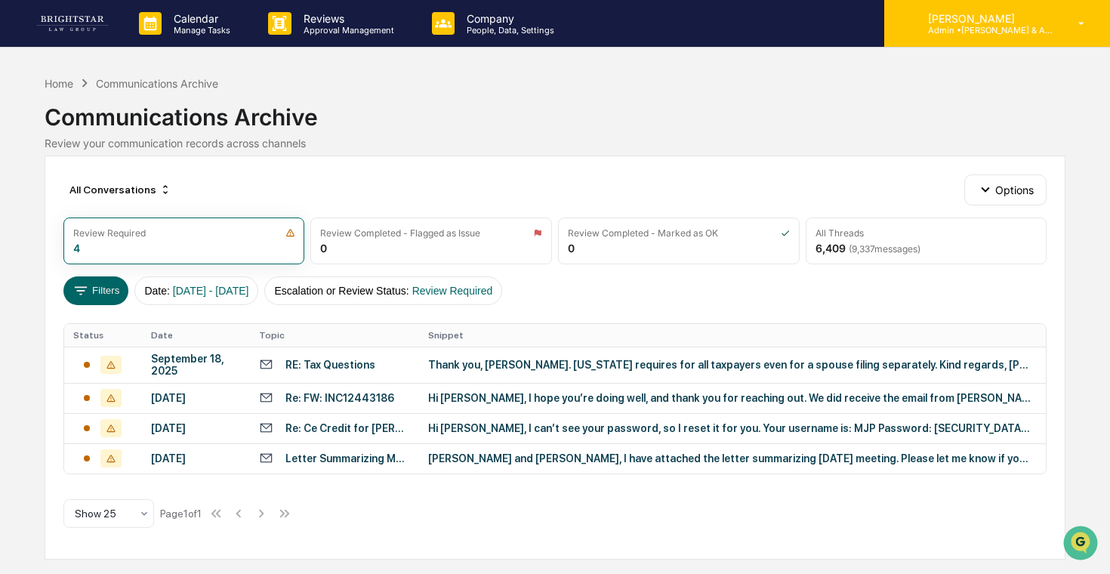
click at [961, 29] on p "Admin • [PERSON_NAME] & Associates" at bounding box center [986, 30] width 140 height 11
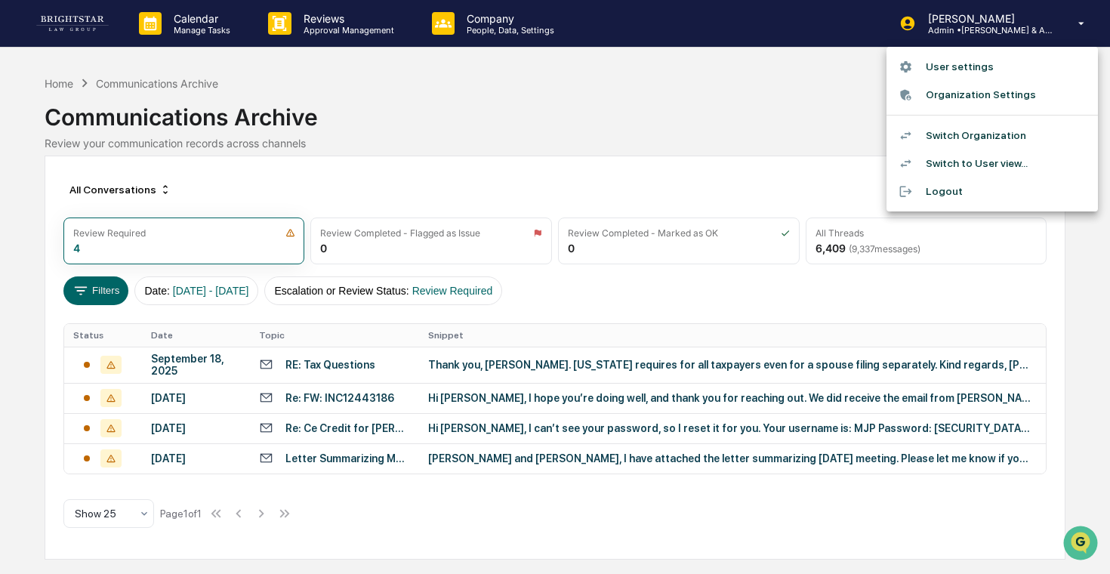
click at [954, 131] on li "Switch Organization" at bounding box center [992, 136] width 211 height 28
